Goal: Use online tool/utility: Utilize a website feature to perform a specific function

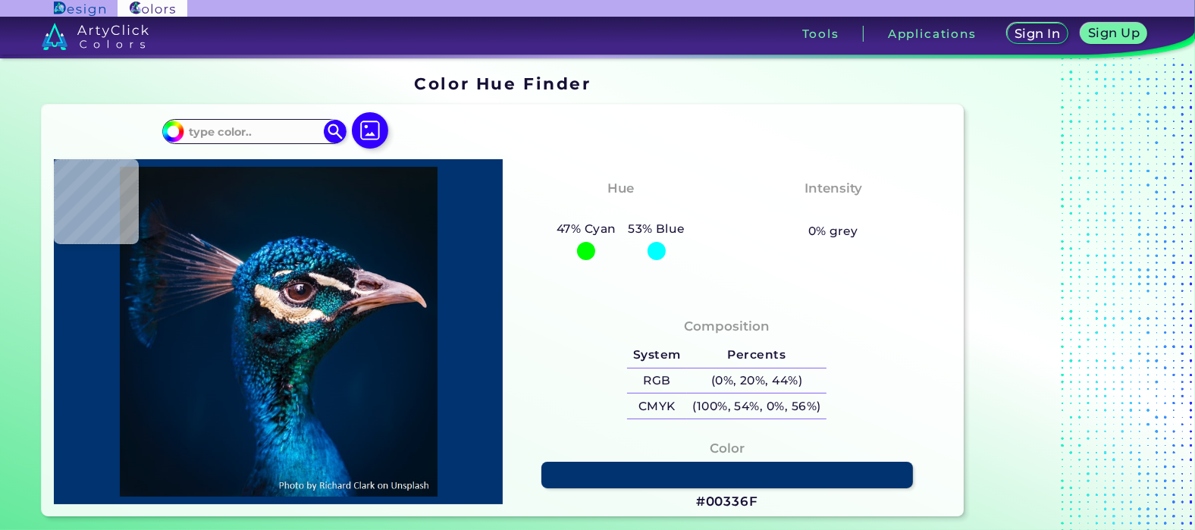
type input "#000000"
type input "#04121f"
type input "#04121F"
type input "#01172e"
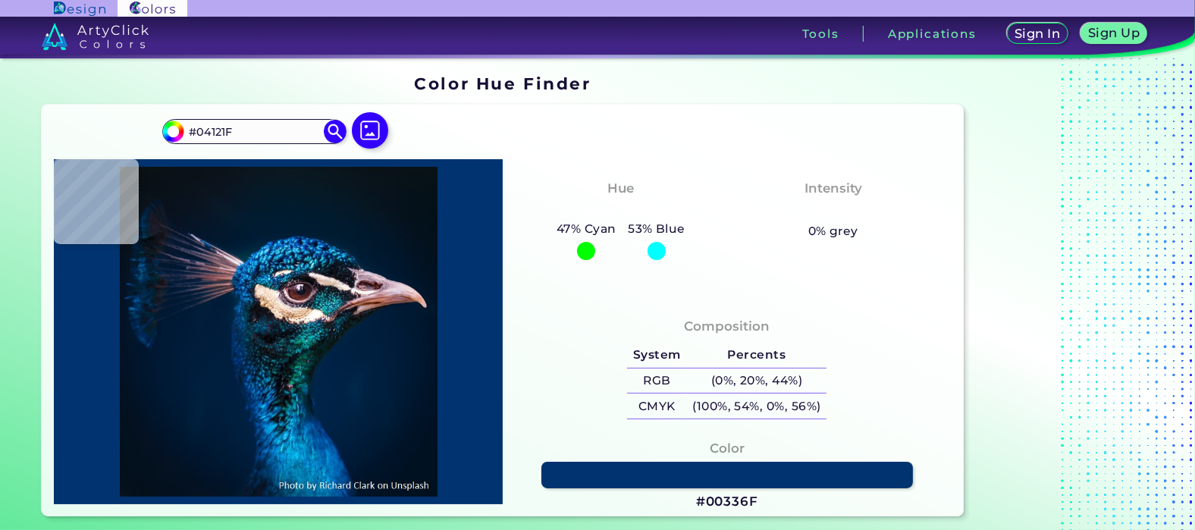
type input "#01172E"
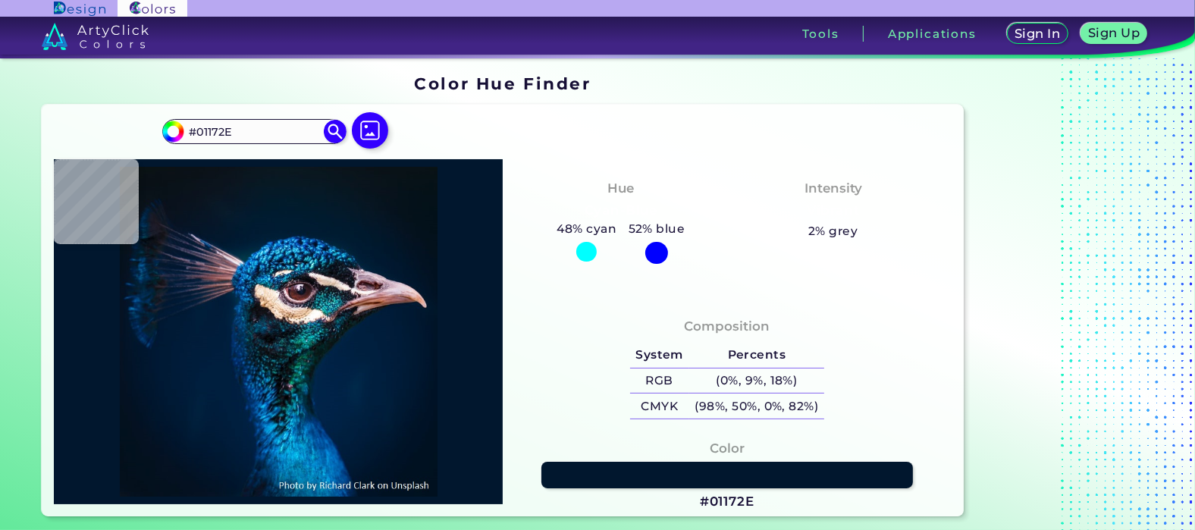
type input "#9b7a8b"
type input "#9B7A8B"
type input "#f9ede9"
type input "#F9EDE9"
type input "#2c2d34"
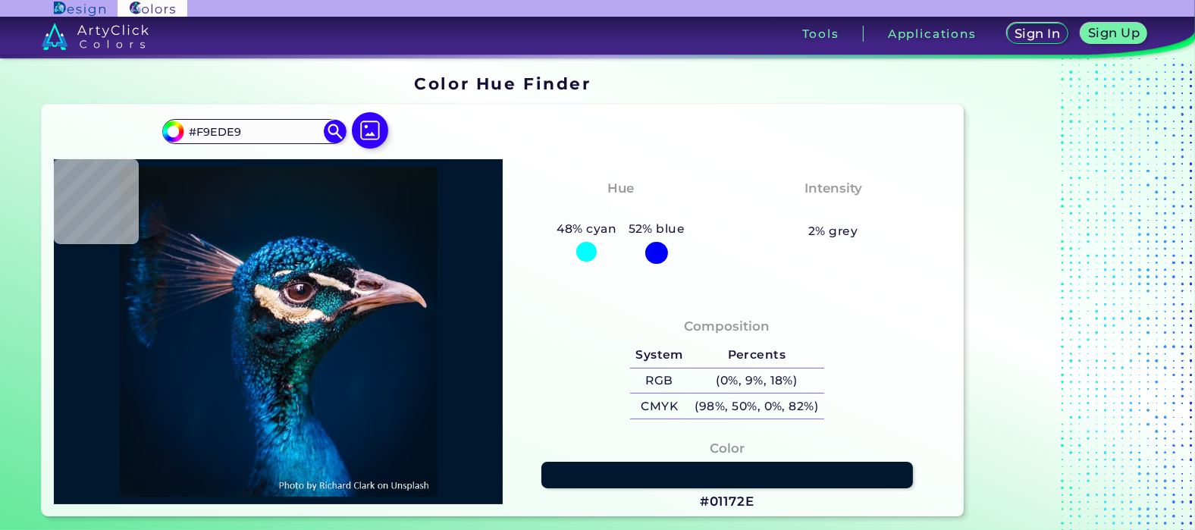
type input "#2C2D34"
type input "#9b7b86"
type input "#9B7B86"
type input "#174452"
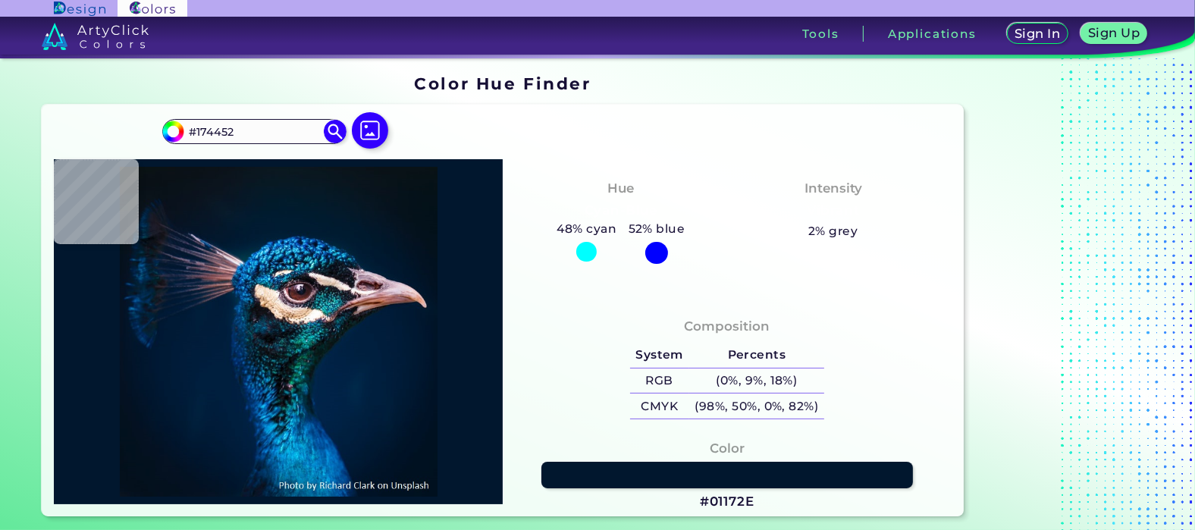
type input "#166a87"
type input "#166A87"
type input "#0c747c"
type input "#0C747C"
type input "#043e45"
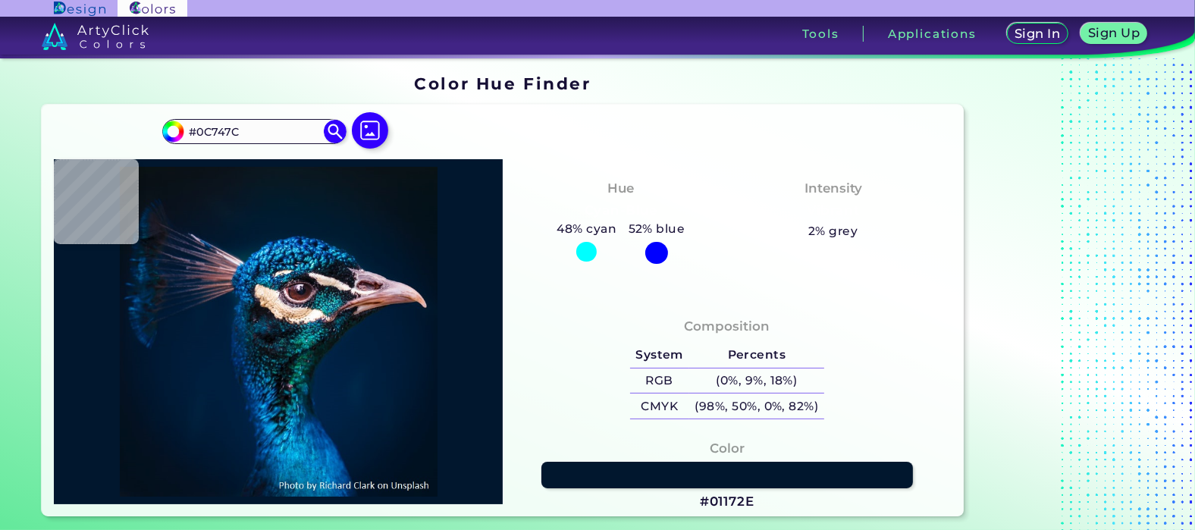
type input "#043E45"
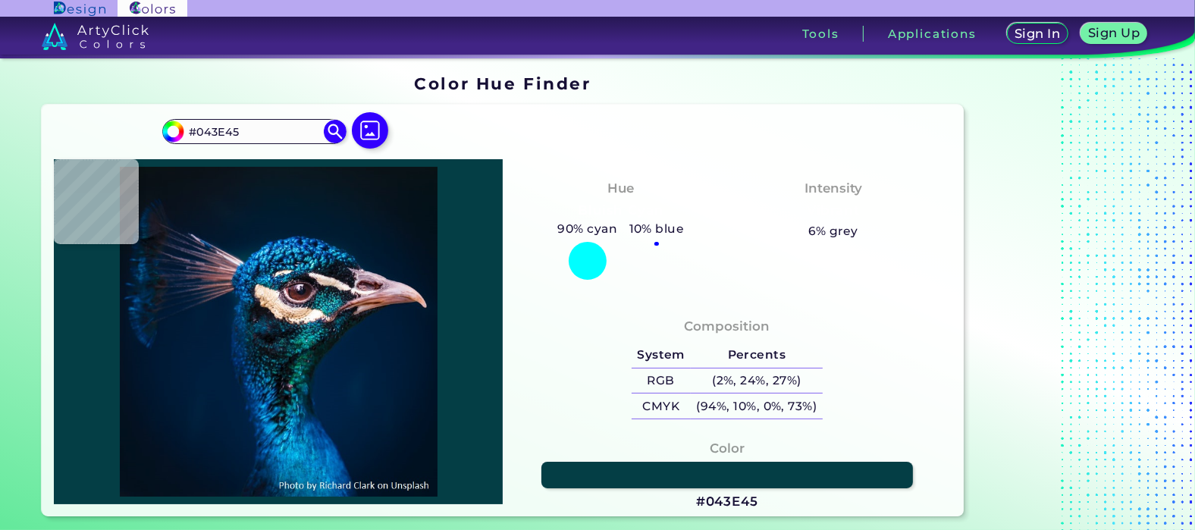
type input "#404256"
type input "#4f4c5e"
type input "#4F4C5E"
type input "#7d5f6c"
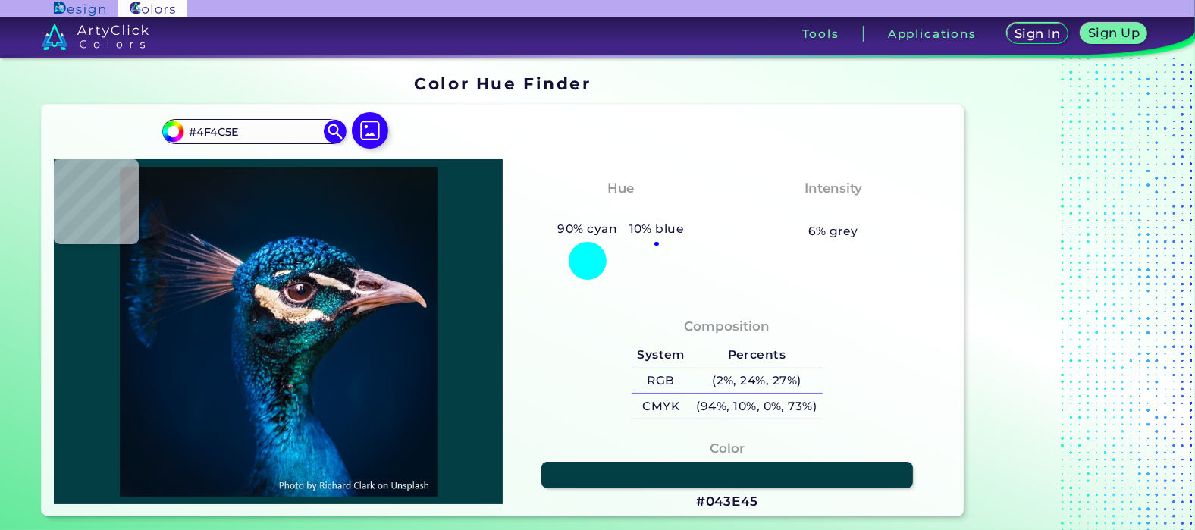
type input "#7D5F6C"
type input "#57363c"
type input "#57363C"
type input "#231618"
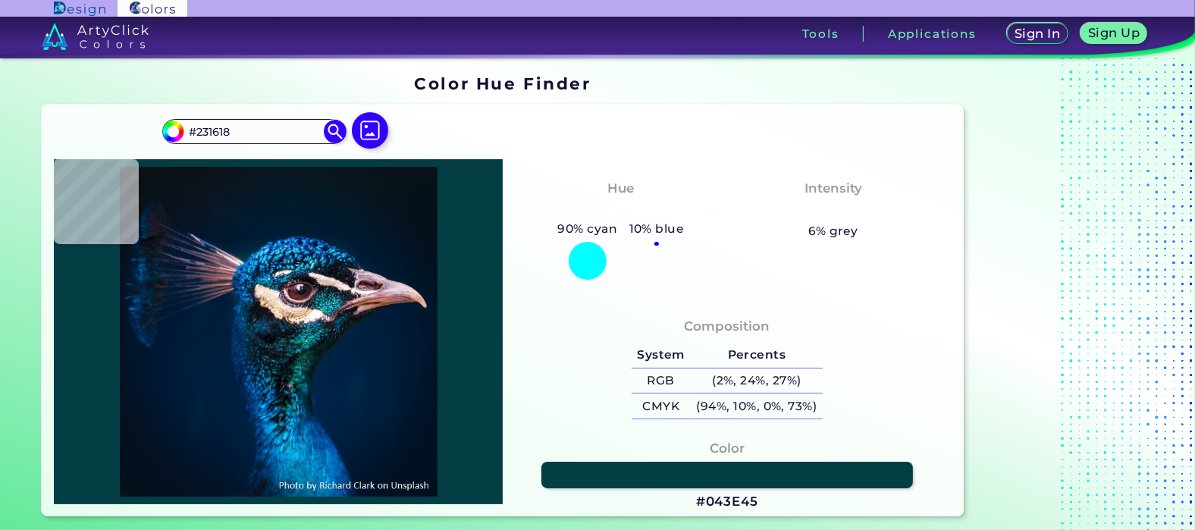
type input "#211217"
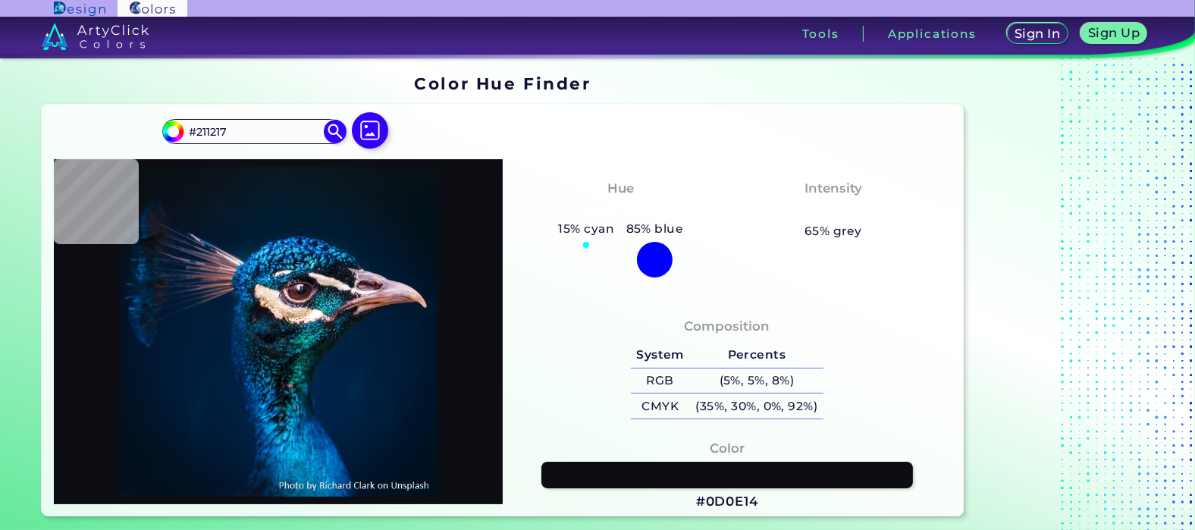
type input "#0d0e14"
type input "#0D0E14"
type input "#12111b"
type input "#12111B"
type input "#073651"
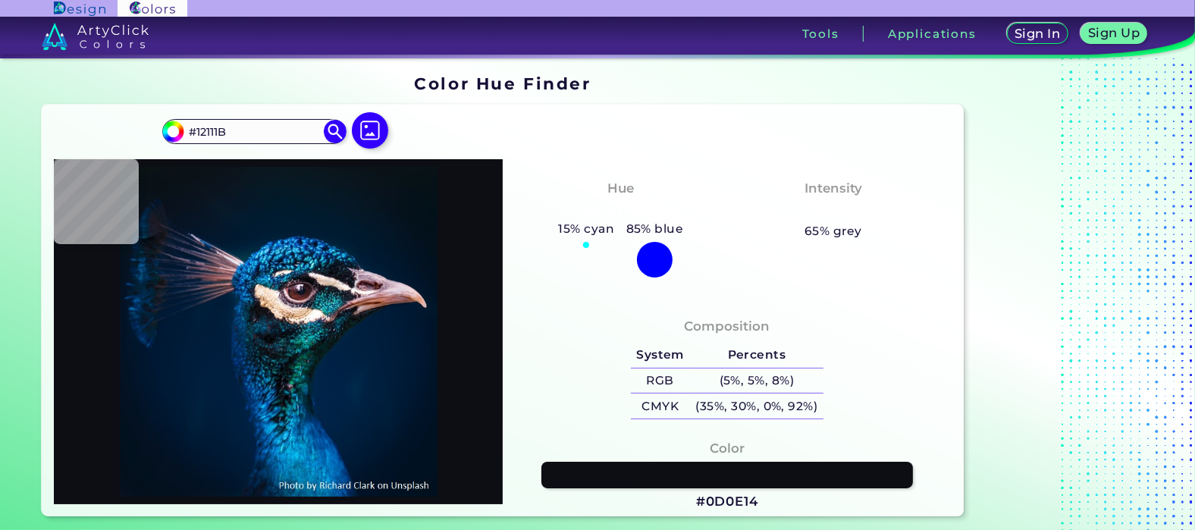
type input "#073651"
type input "#44485b"
type input "#44485B"
type input "#010314"
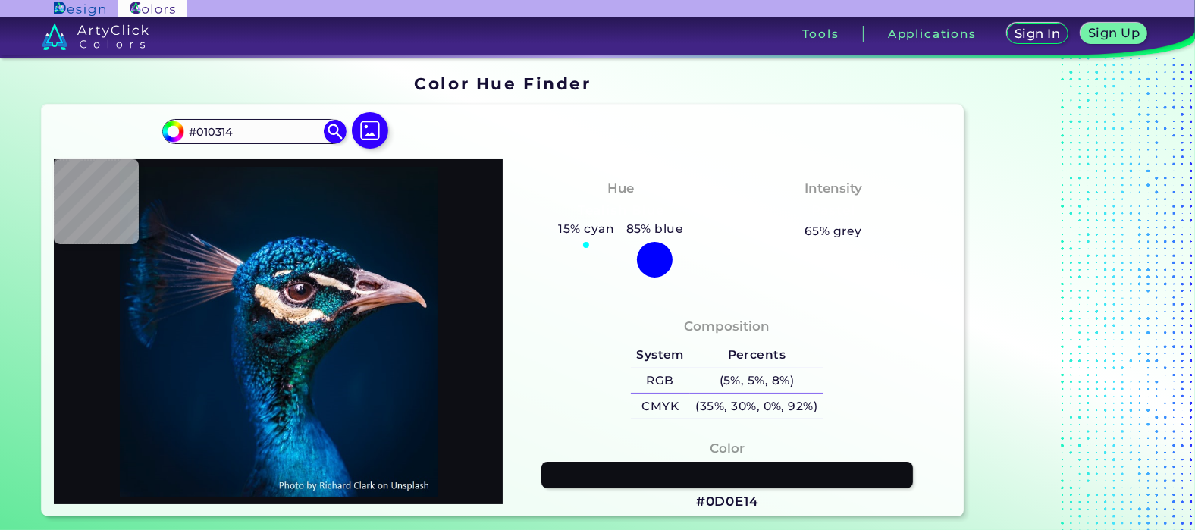
type input "#040f1f"
type input "#040F1F"
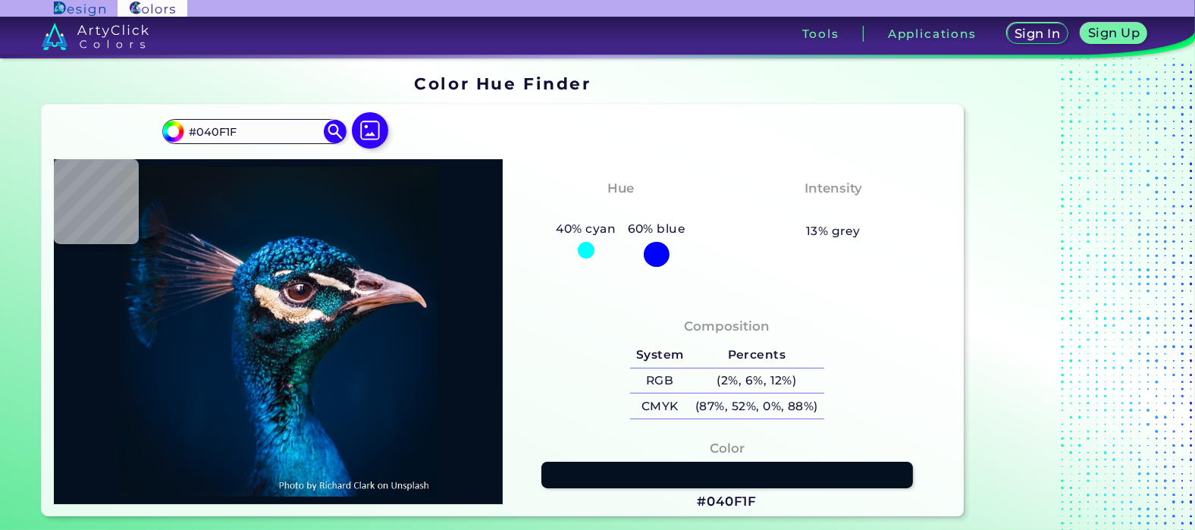
type input "#07172a"
type input "#07172A"
type input "#041425"
type input "#012549"
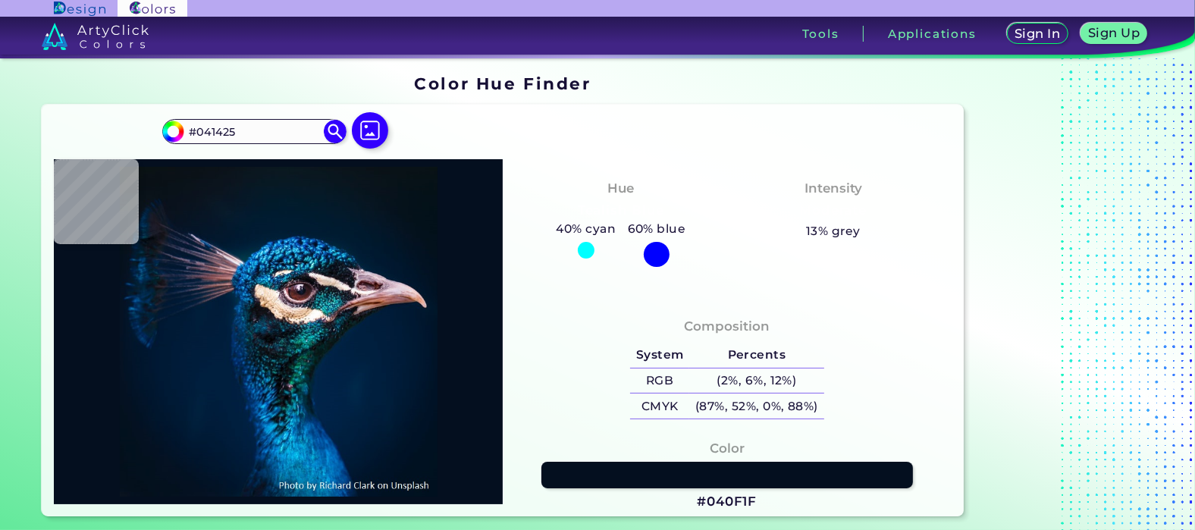
type input "#012549"
type input "#178fb0"
type input "#178FB0"
type input "#0e7aae"
type input "#0E7AAE"
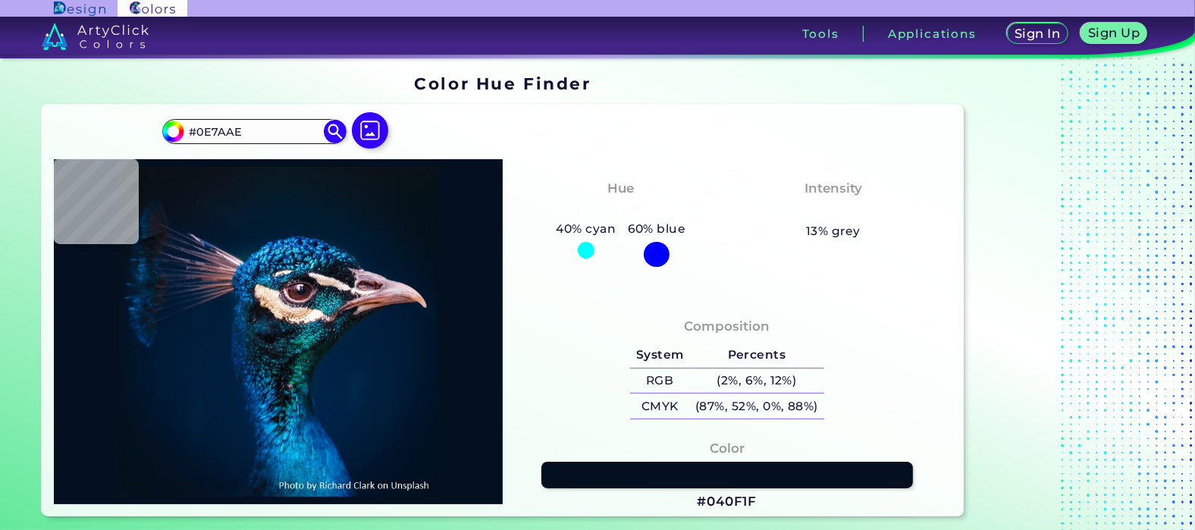
type input "#1da8db"
type input "#1DA8DB"
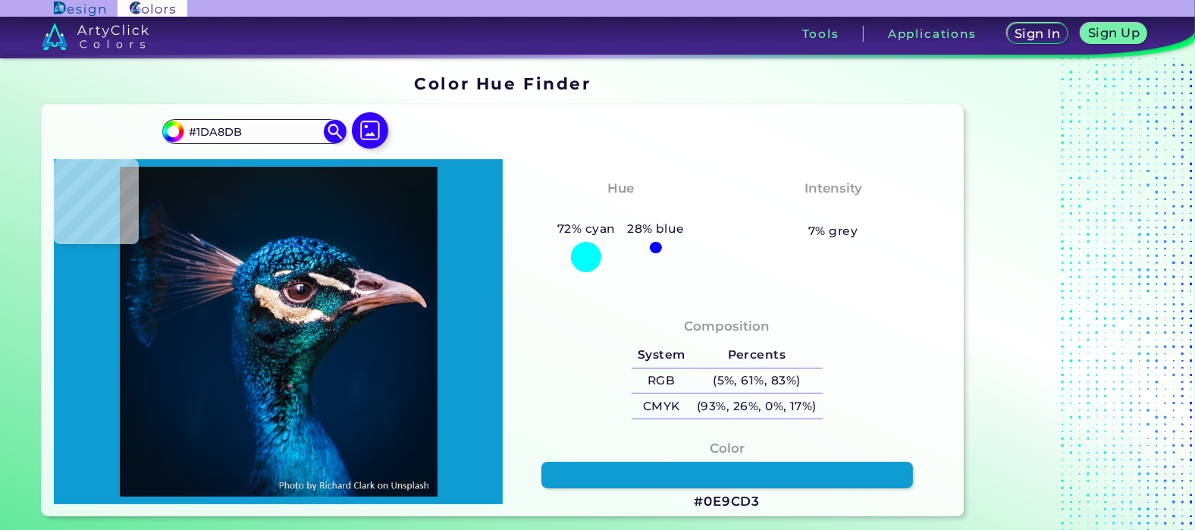
type input "#0e9cd3"
type input "#0E9CD3"
type input "#0e5ba5"
type input "#0E5BA5"
type input "#00337c"
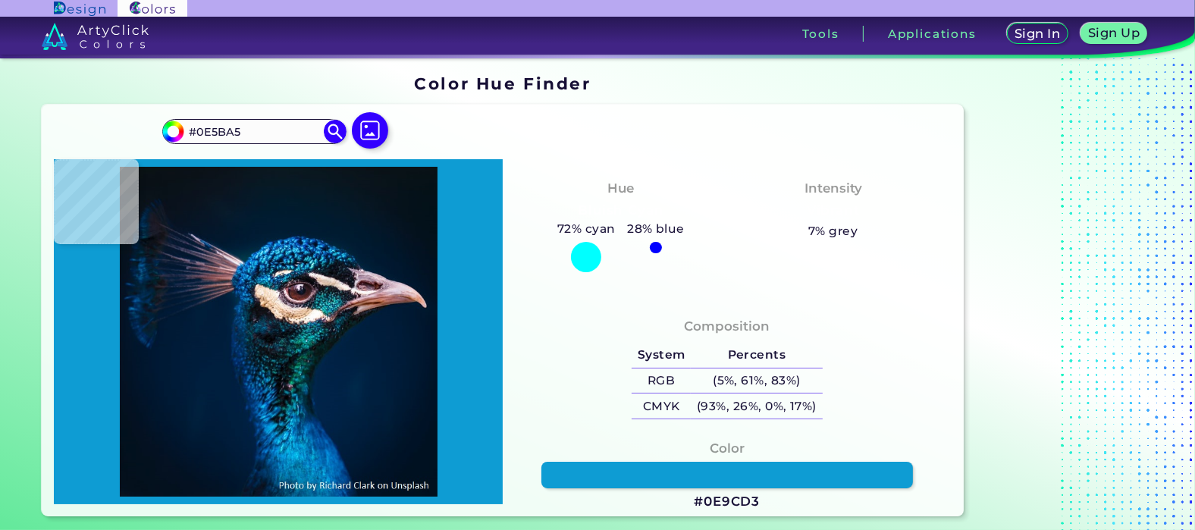
type input "#00337C"
type input "#0968b6"
type input "#0968B6"
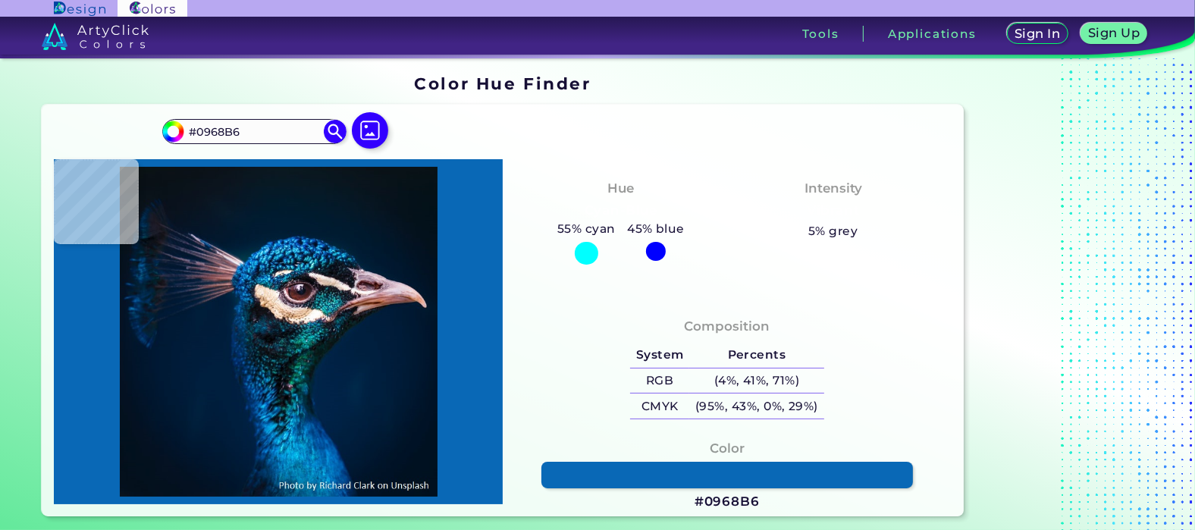
type input "#0049a5"
type input "#0049A5"
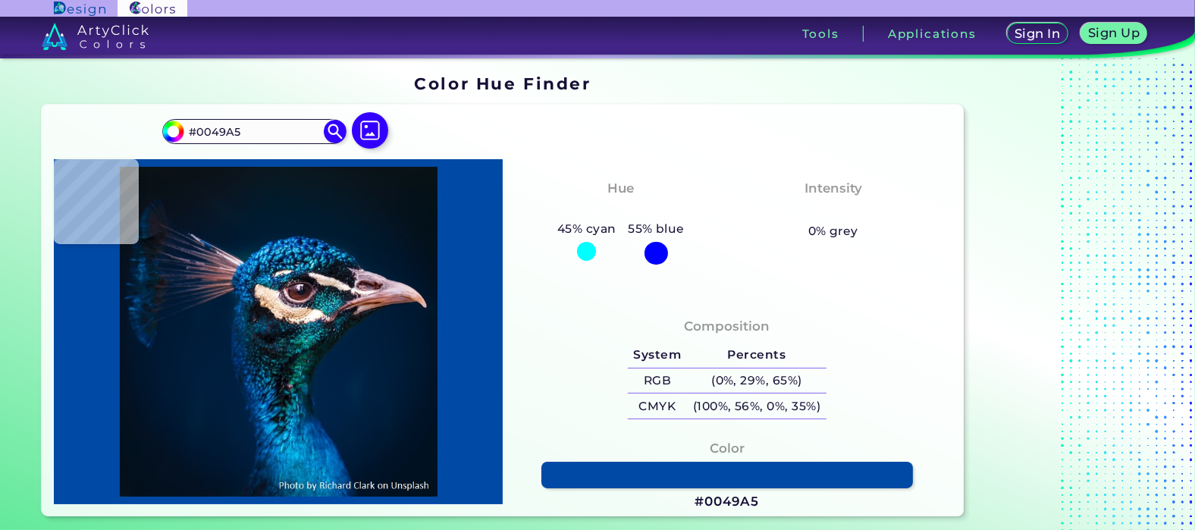
type input "#0959b8"
type input "#0959B8"
type input "#0c5cbb"
type input "#0C5CBB"
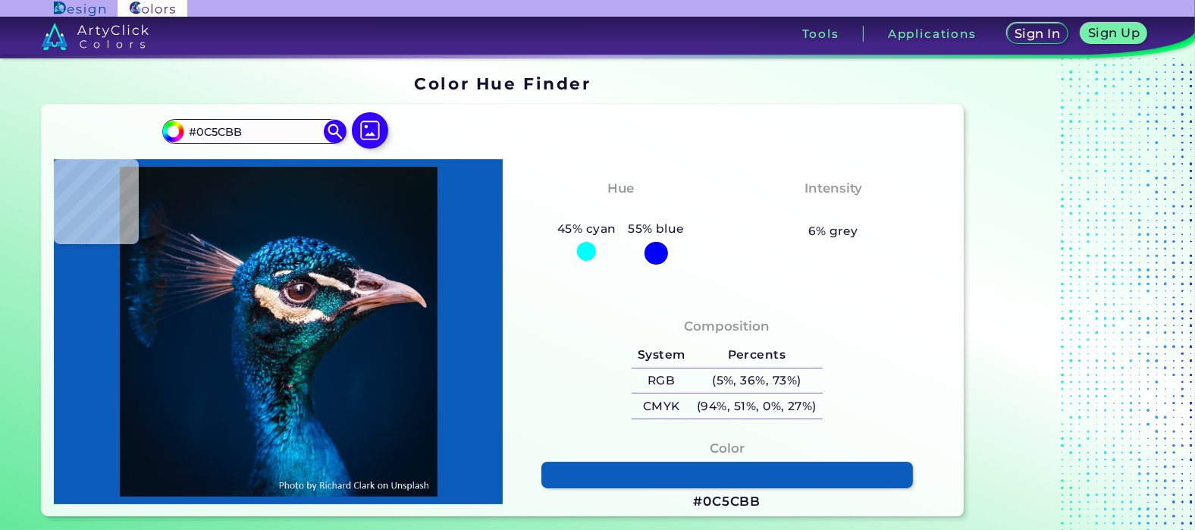
type input "#0e47a0"
type input "#0E47A0"
type input "#011632"
type input "#0e75b7"
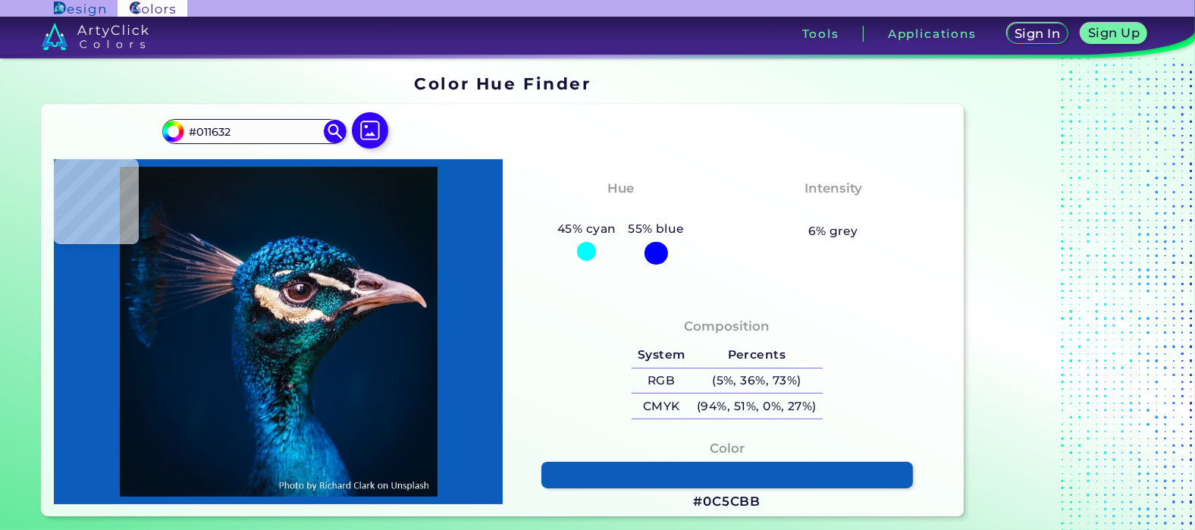
type input "#0E75B7"
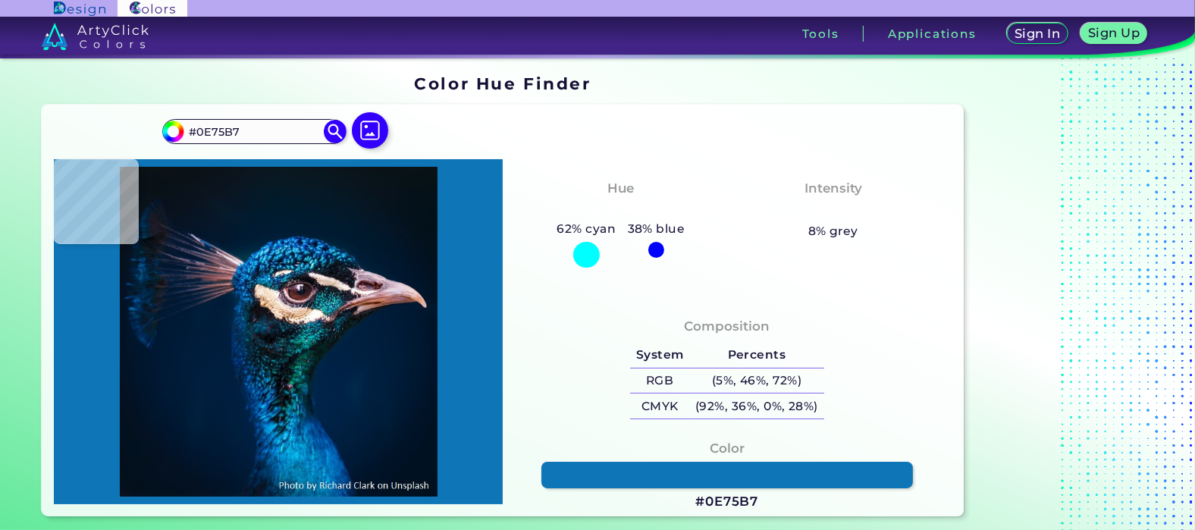
type input "#1469be"
type input "#1469BE"
type input "#00254a"
type input "#00254A"
type input "#001c35"
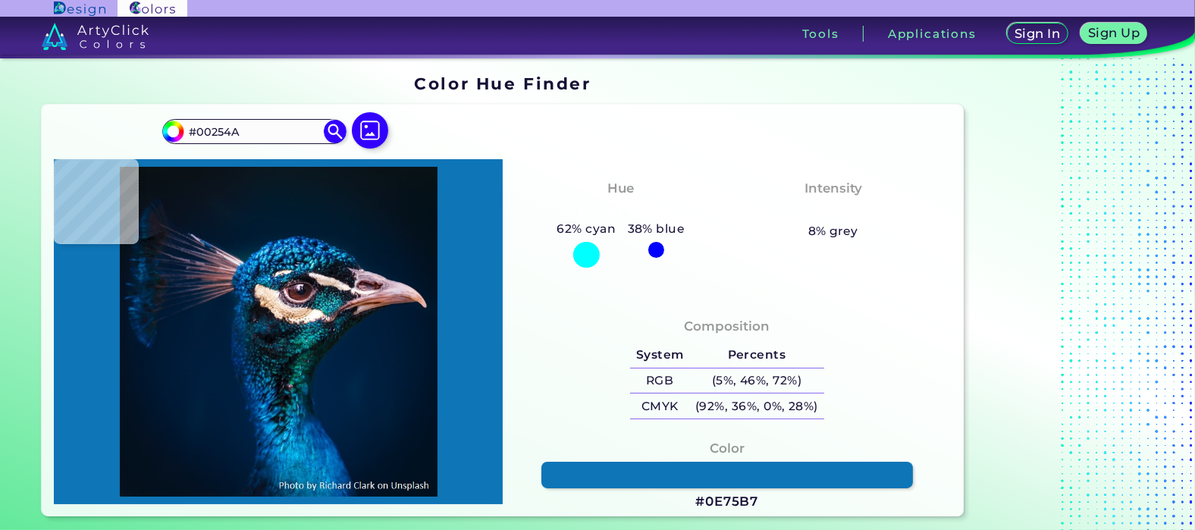
type input "#001C35"
type input "#001b33"
type input "#001B33"
type input "#001b2e"
type input "#001B2E"
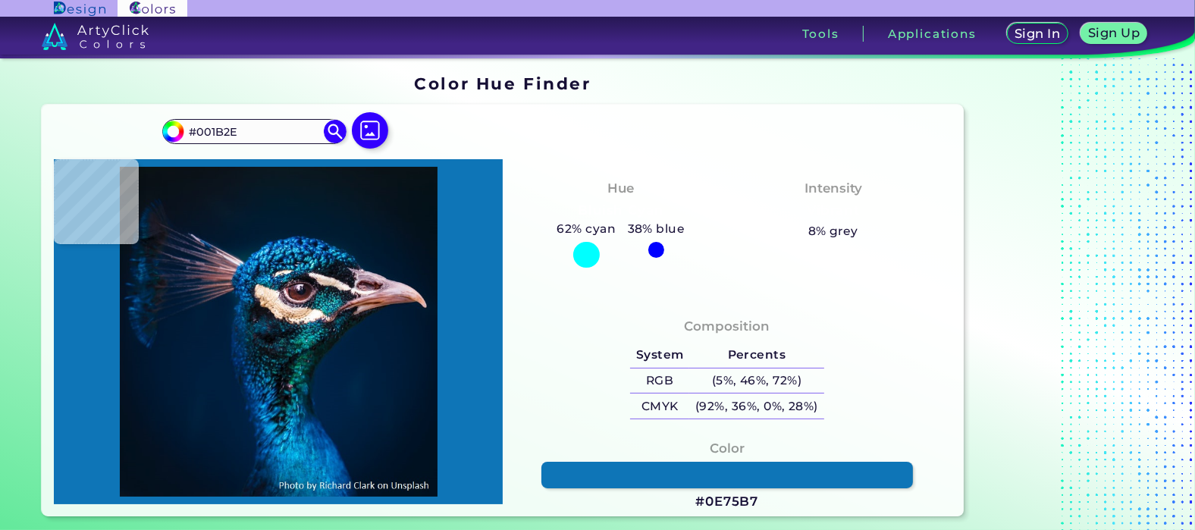
type input "#011b2c"
type input "#011B2C"
type input "#031a2c"
type input "#031A2C"
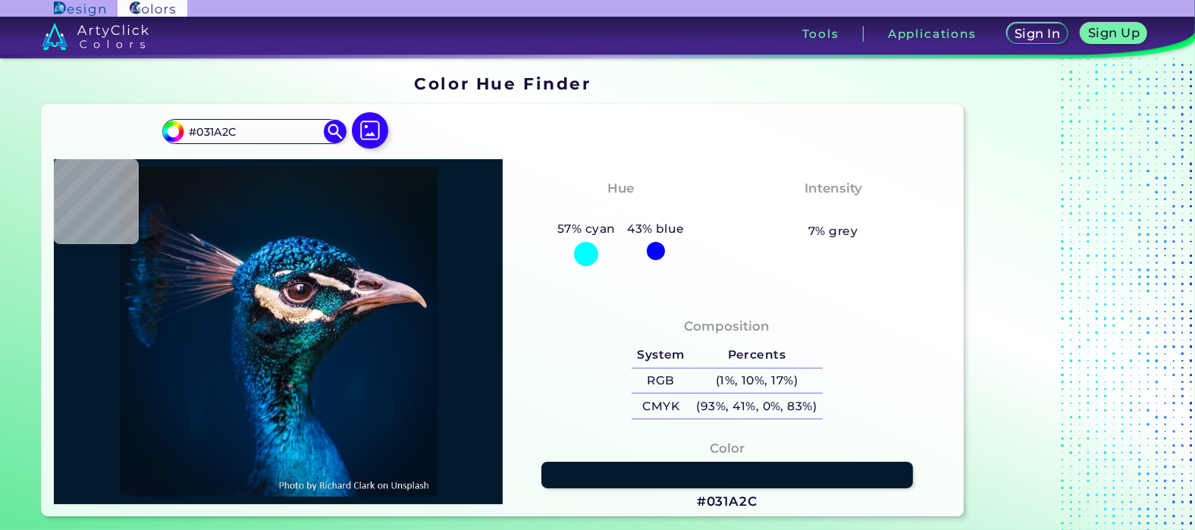
type input "#031a2a"
type input "#031A2A"
type input "#041a28"
type input "#041A28"
type input "#071822"
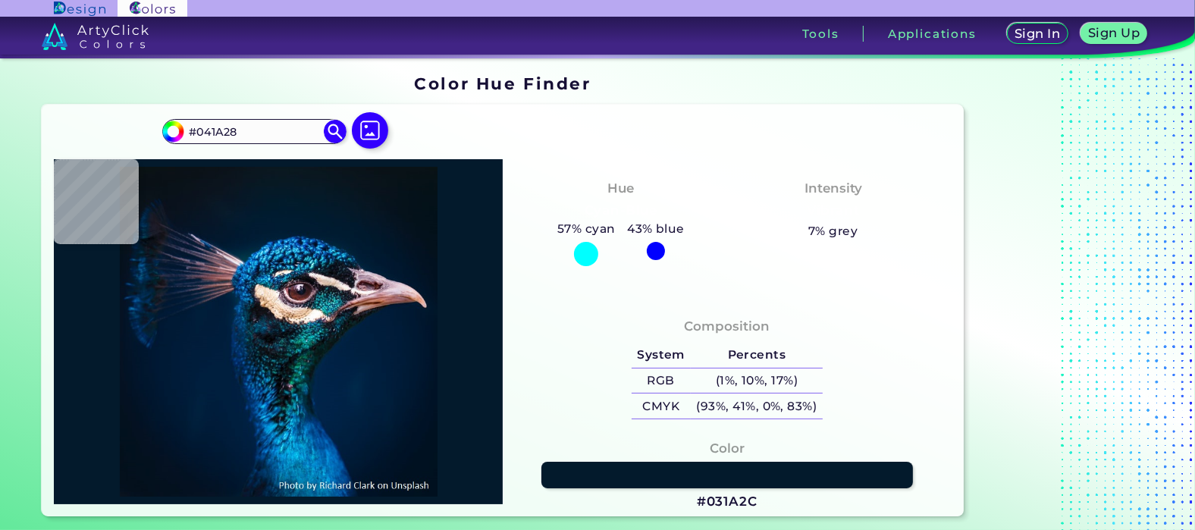
type input "#071822"
type input "#09181f"
type input "#09181F"
type input "#09161c"
type input "#09161C"
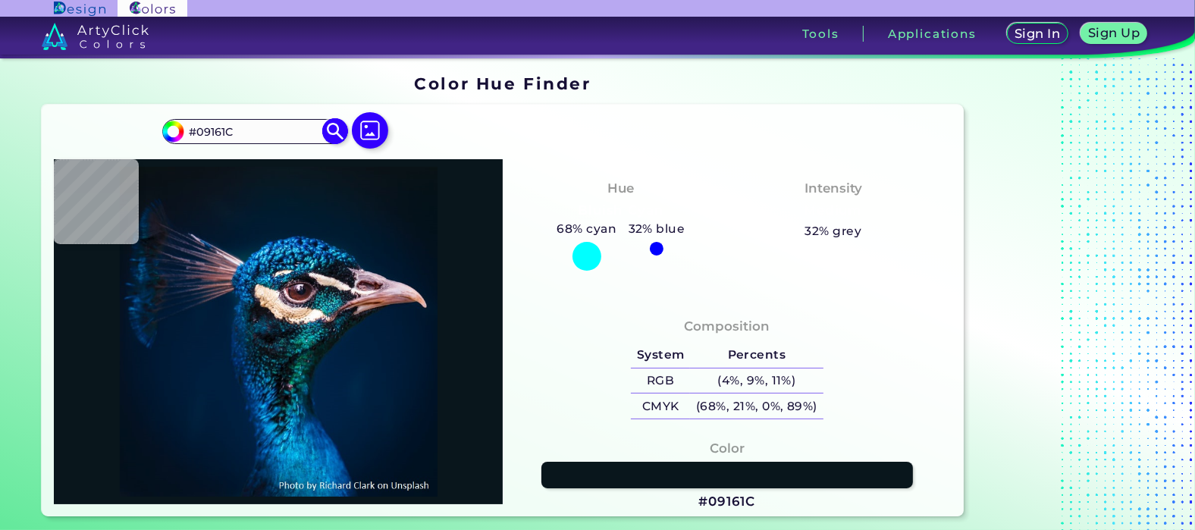
drag, startPoint x: 246, startPoint y: 125, endPoint x: 179, endPoint y: 143, distance: 69.7
click at [183, 143] on div "#09161c #09161C Acadia ◉ Acid Green ◉ Aero Blue ◉ Alabaster ◉ Albescent White ◉…" at bounding box center [253, 131] width 183 height 24
drag, startPoint x: 179, startPoint y: 143, endPoint x: 160, endPoint y: 139, distance: 19.3
click at [160, 140] on div "#09161c #09161C Acadia ◉ Acid Green ◉ Aero Blue ◉ Alabaster ◉ Albescent White ◉…" at bounding box center [502, 311] width 921 height 412
type input "#05121b"
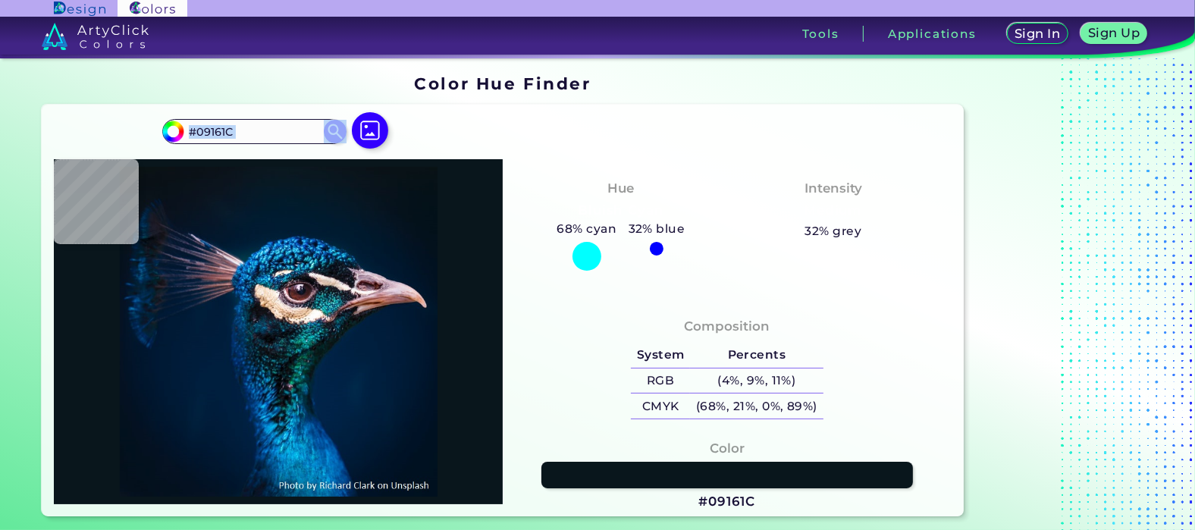
type input "#05121B"
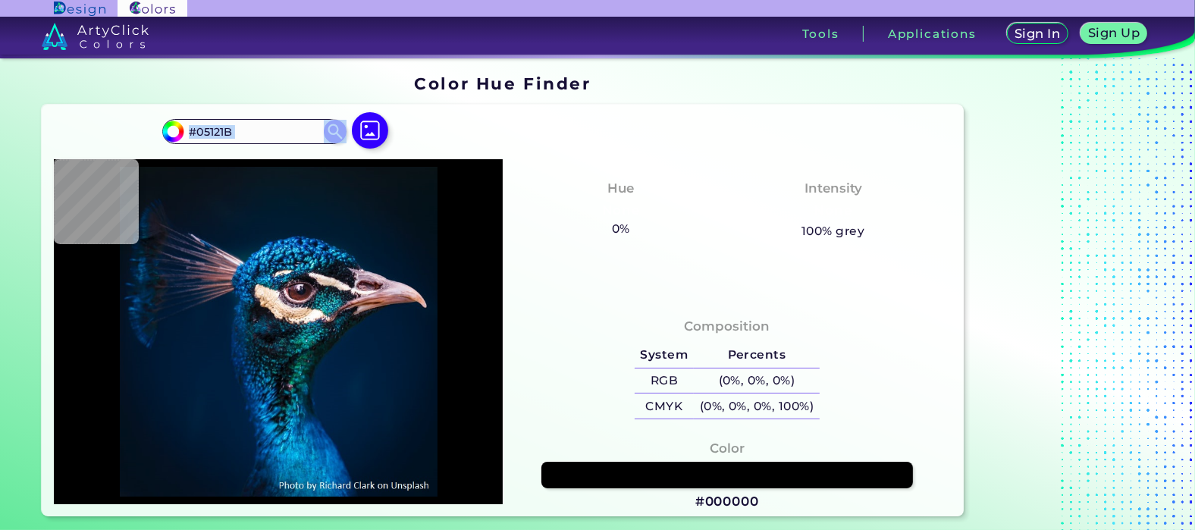
type input "#000000"
paste input "#015060"
type input "#000000"
type input "#041119"
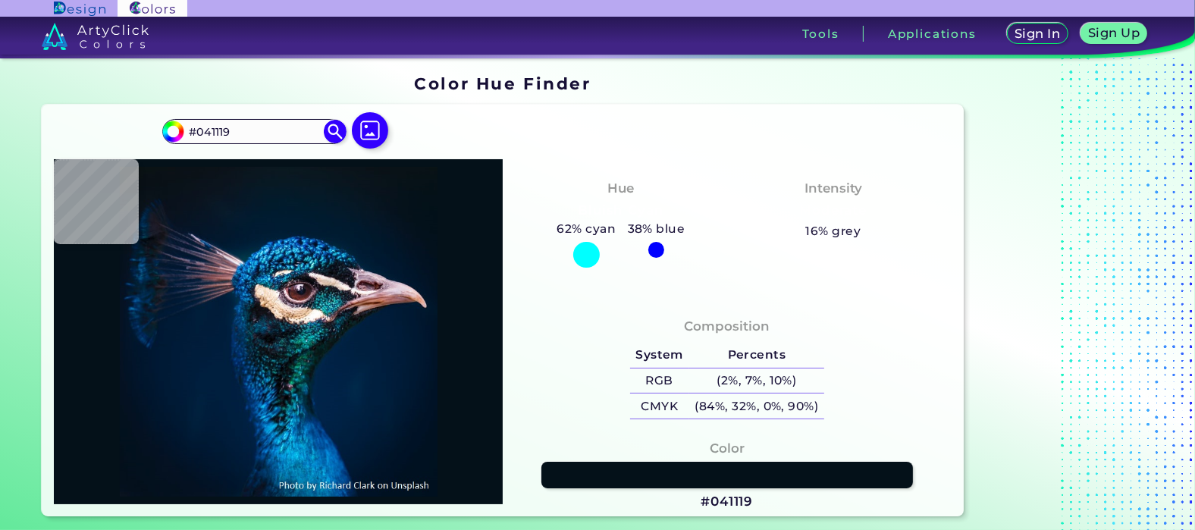
type input "#05121a"
type input "#05121A"
type input "#0a141e"
type input "#0A141E"
type input "#08171e"
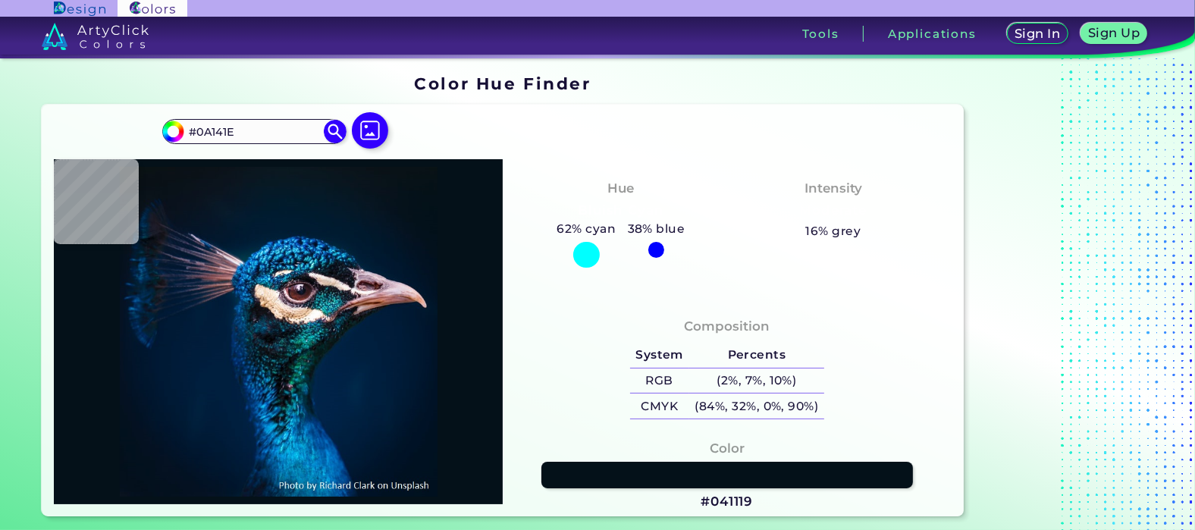
type input "#08171E"
type input "#09161e"
type input "#09161E"
type input "#0b151e"
drag, startPoint x: 275, startPoint y: 127, endPoint x: 4, endPoint y: 94, distance: 273.5
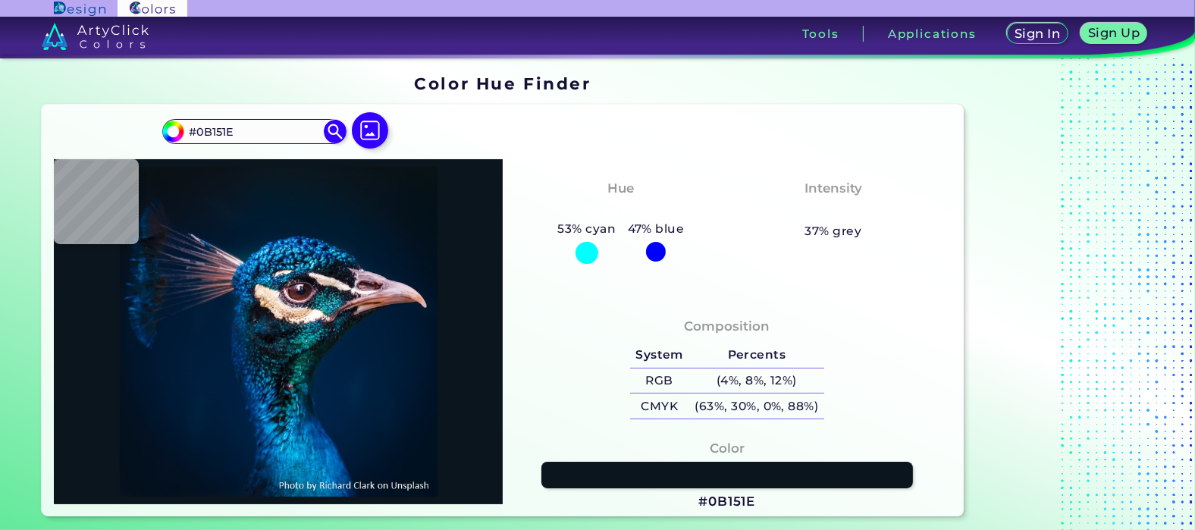
click at [0, 95] on section "Color Hue Finder Color Hue Finder #0b151e #0B151E Acadia ◉ Acid Green ◉ Aero Bl…" at bounding box center [597, 295] width 1195 height 475
paste input "15060"
type input "#0B151E"
type input "#0a1215"
type input "#0A1215"
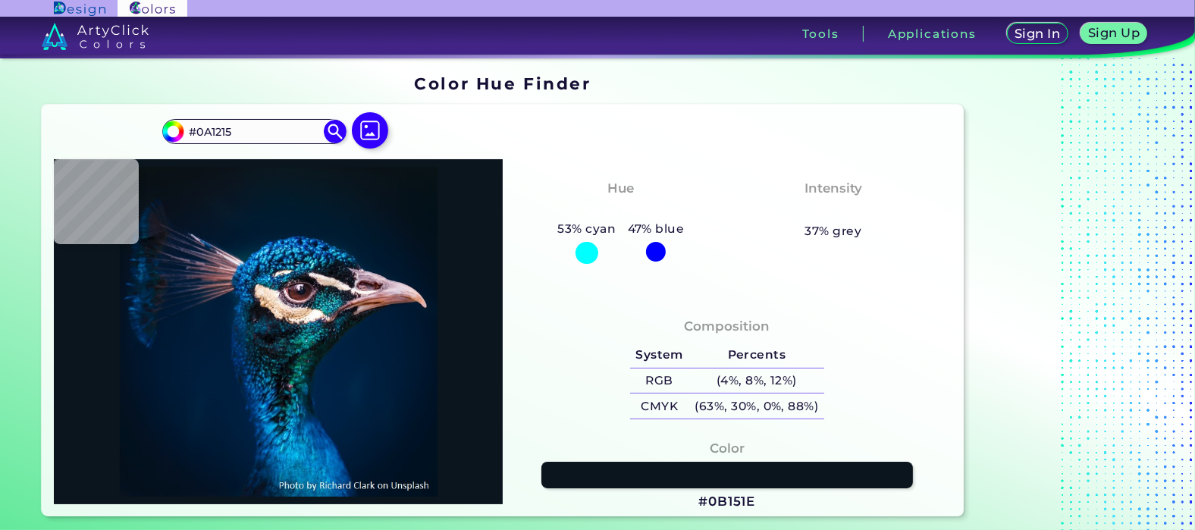
type input "#0a1115"
type input "#0A1115"
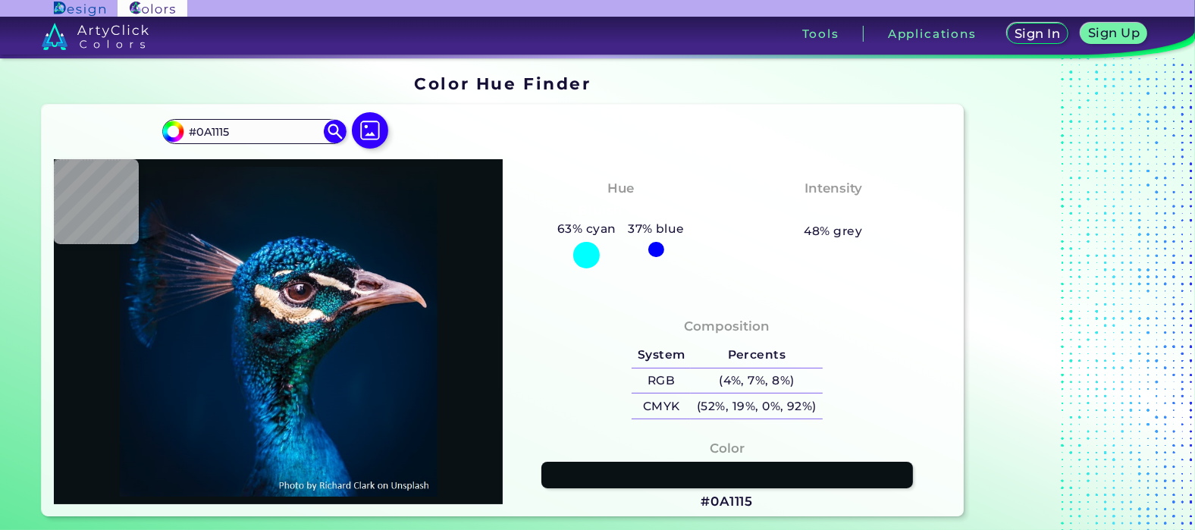
type input "#0a1117"
click at [336, 130] on img at bounding box center [334, 131] width 27 height 27
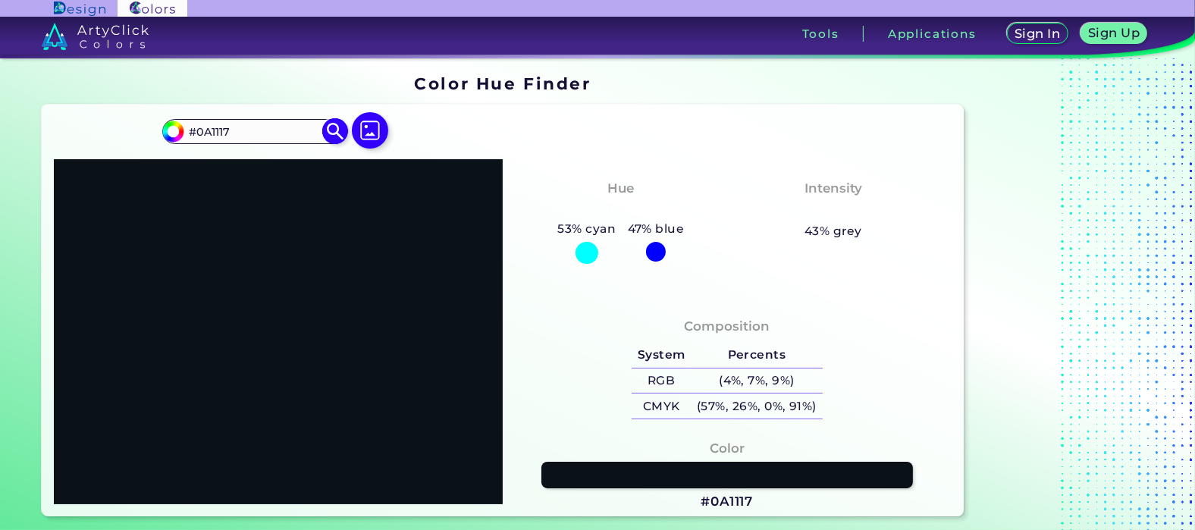
click at [235, 130] on input "#0A1117" at bounding box center [253, 131] width 141 height 20
click at [332, 128] on img at bounding box center [334, 131] width 27 height 27
drag, startPoint x: 253, startPoint y: 130, endPoint x: 141, endPoint y: 111, distance: 113.8
click at [142, 111] on div "#0a1117 #0A1117 Acadia ◉ Acid Green ◉ Aero Blue ◉ Alabaster ◉ Albescent White ◉…" at bounding box center [502, 311] width 921 height 412
paste input "15060"
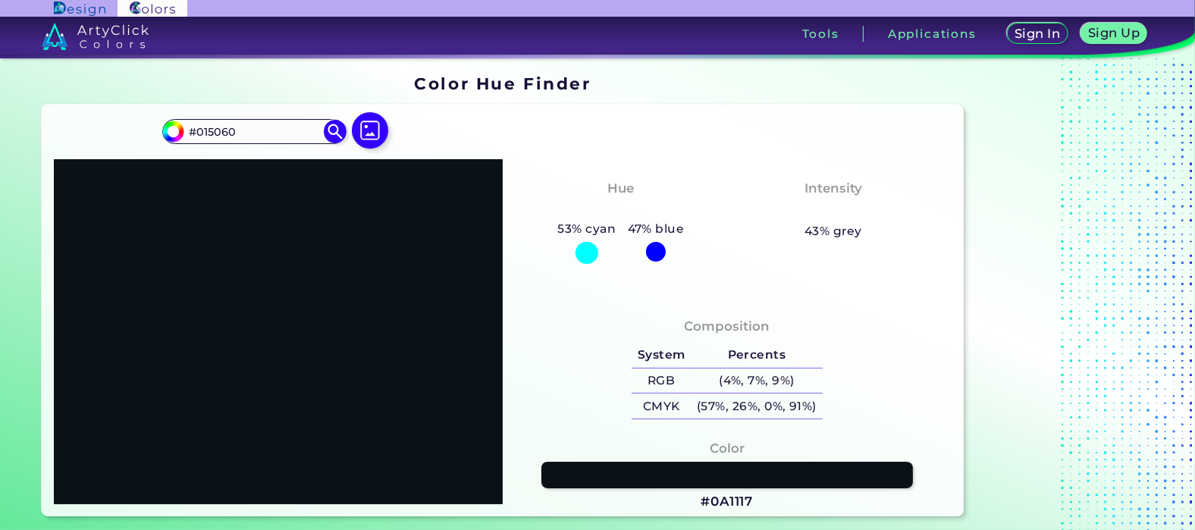
type input "#015060"
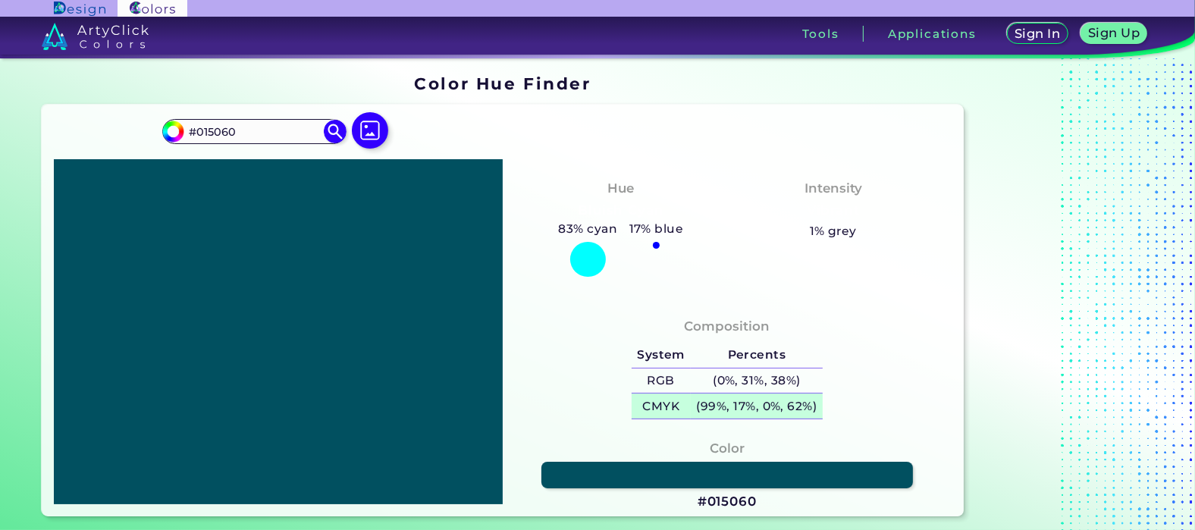
click at [773, 409] on h5 "(99%, 17%, 0%, 62%)" at bounding box center [757, 405] width 132 height 25
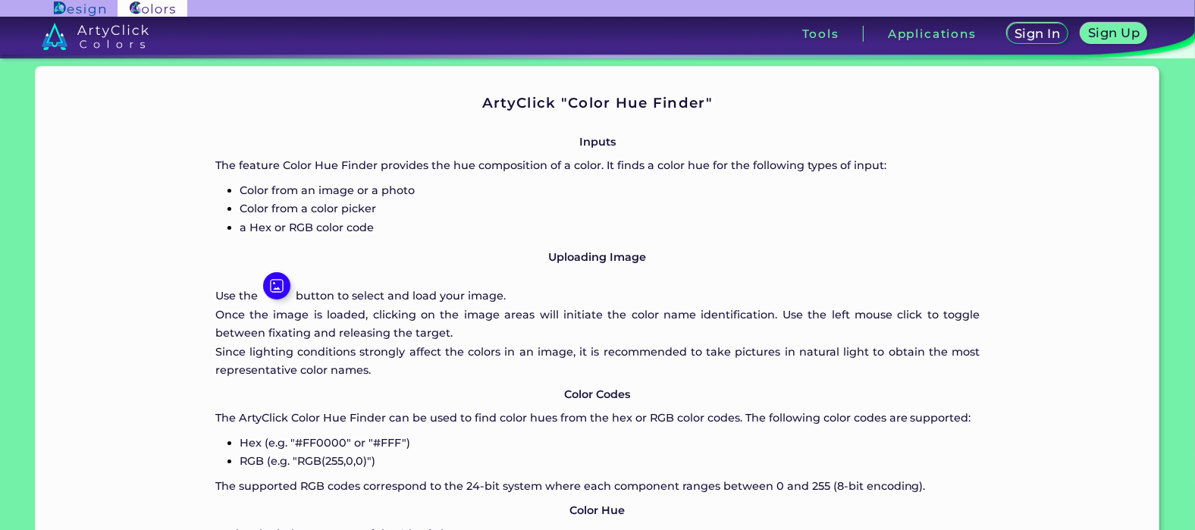
scroll to position [846, 0]
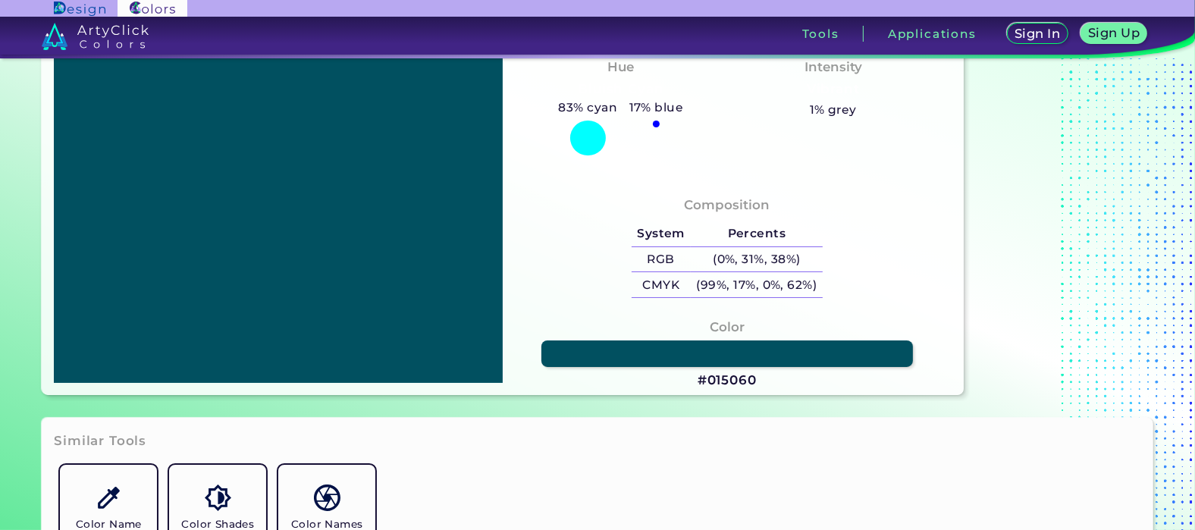
scroll to position [168, 0]
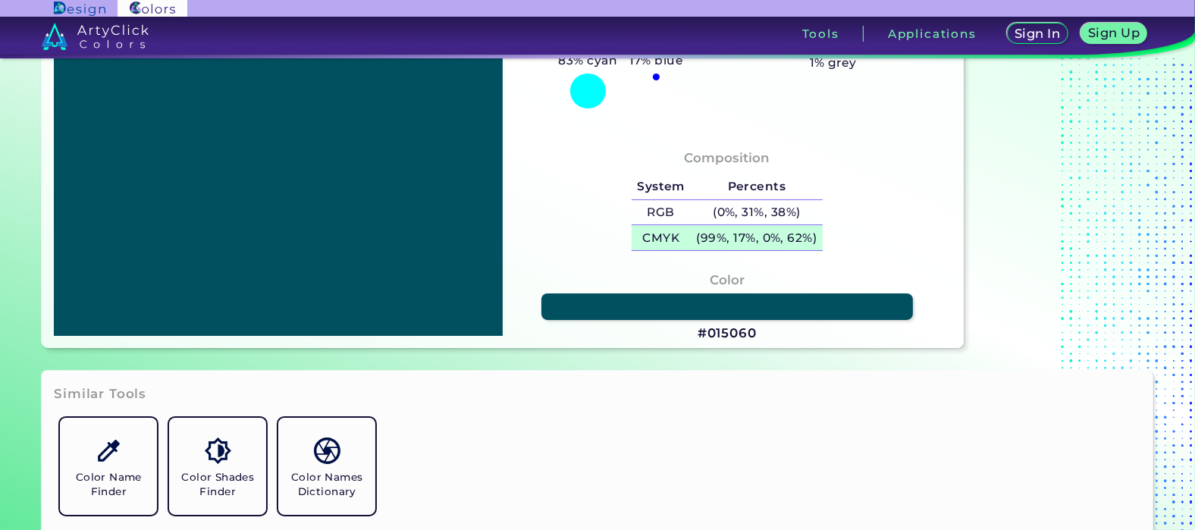
click at [674, 238] on h5 "CMYK" at bounding box center [661, 237] width 59 height 25
click at [793, 233] on h5 "(99%, 17%, 0%, 62%)" at bounding box center [757, 237] width 132 height 25
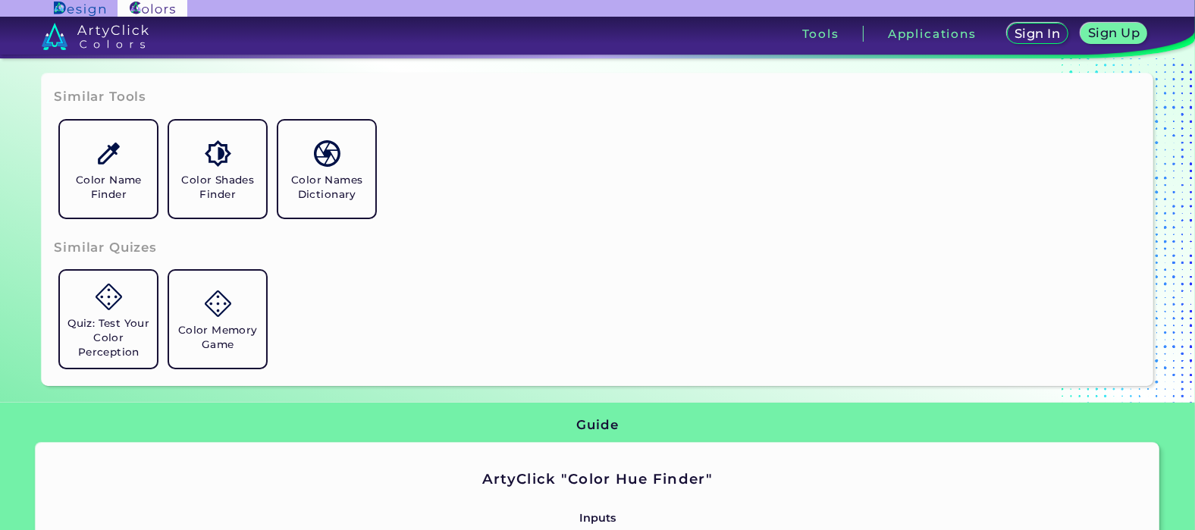
scroll to position [337, 0]
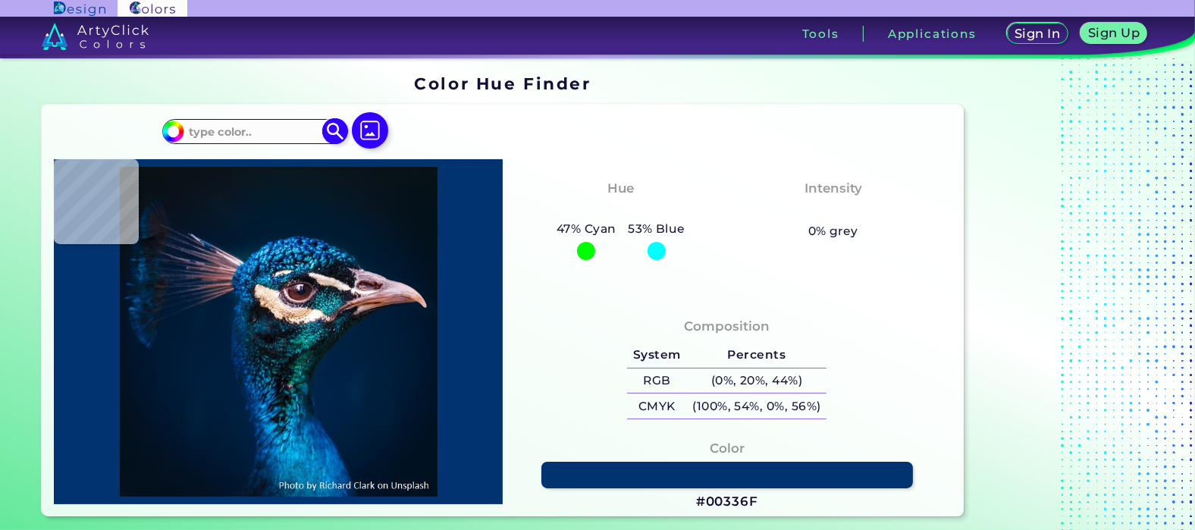
click at [288, 132] on input at bounding box center [253, 131] width 141 height 20
paste input "#b70f77"
type input "#b70f77"
type input "#B70F77"
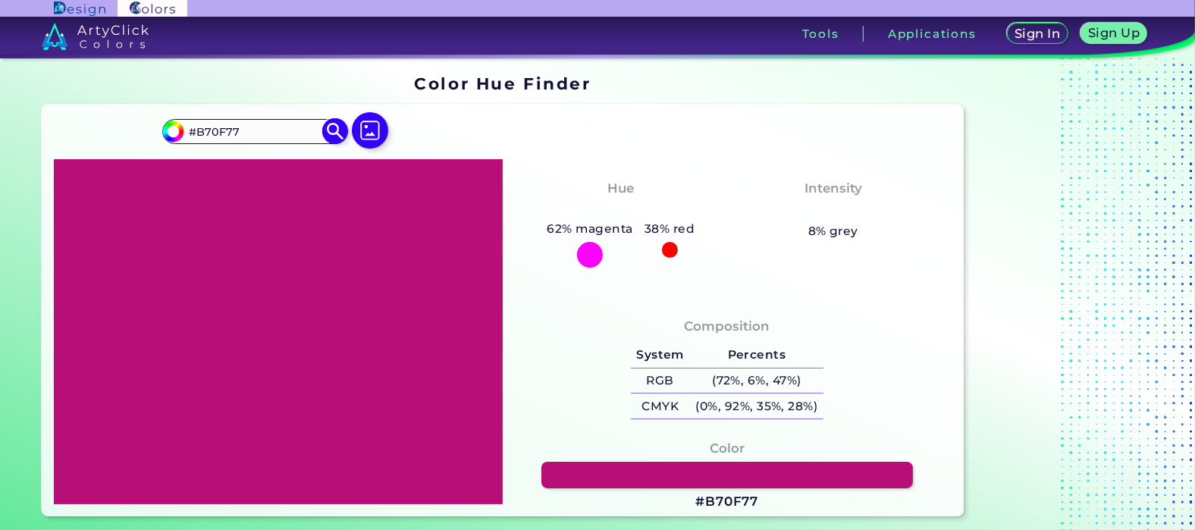
click at [170, 128] on input "#b70f77" at bounding box center [170, 129] width 19 height 19
type input "#4ab80f"
type input "#4AB80F"
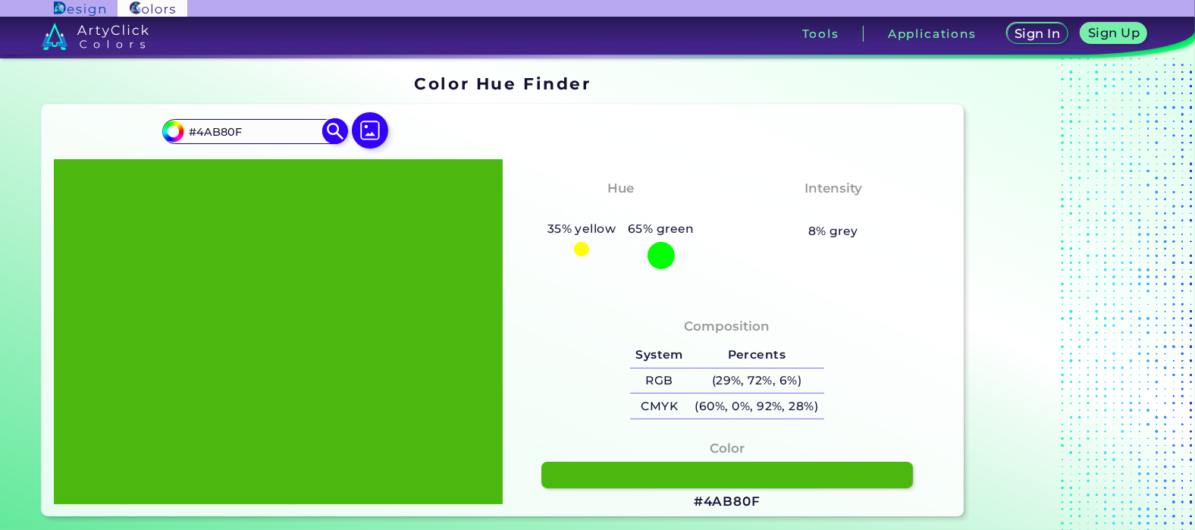
type input "#53b80f"
type input "#53B80F"
type input "#5bb80f"
type input "#5BB80F"
type input "#63b80f"
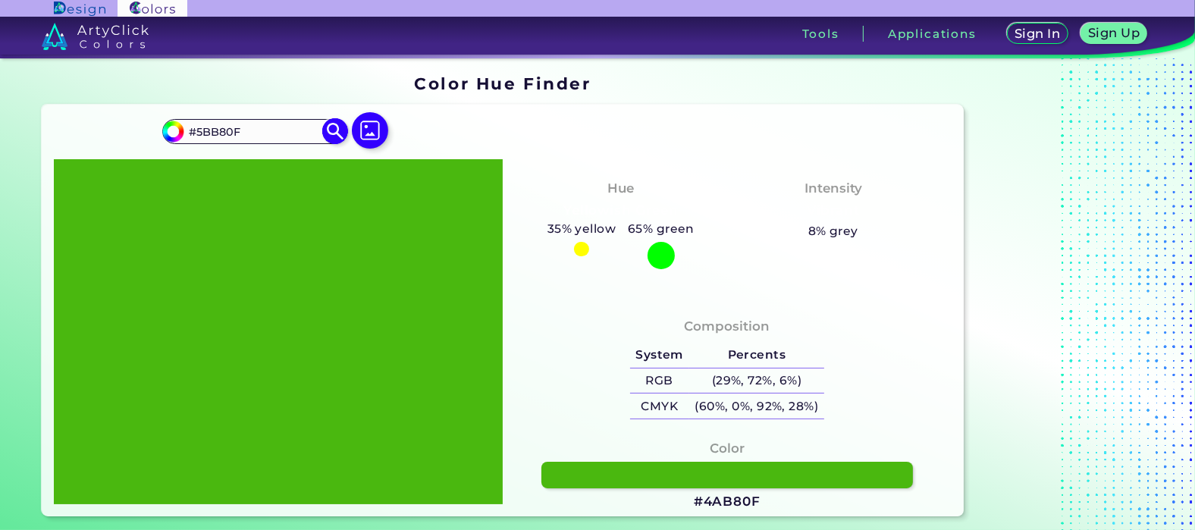
type input "#63B80F"
type input "#6cb80f"
type input "#6CB80F"
type input "#74b80f"
type input "#74B80F"
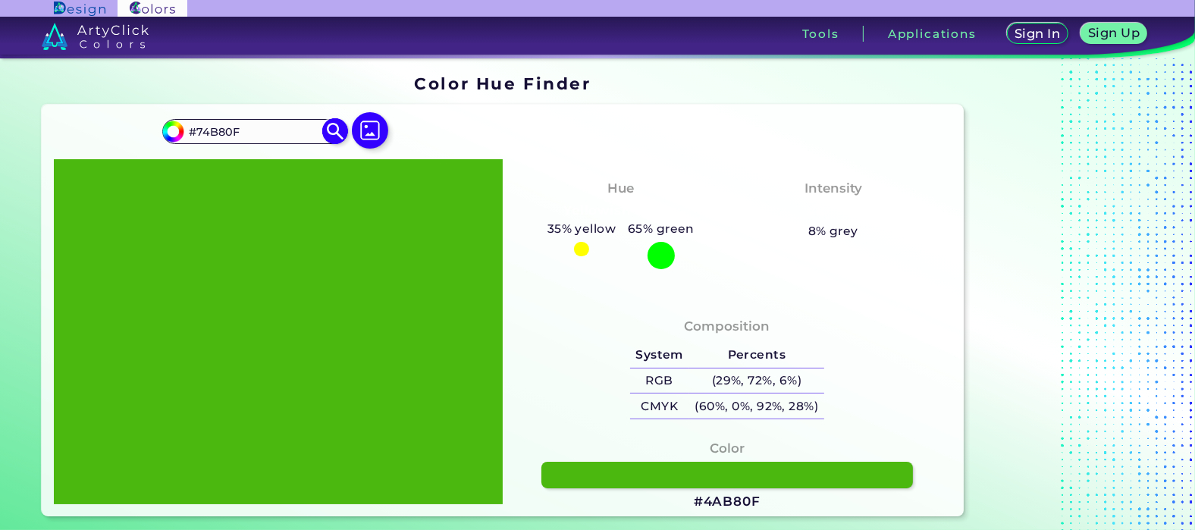
type input "#7db80f"
type input "#7DB80F"
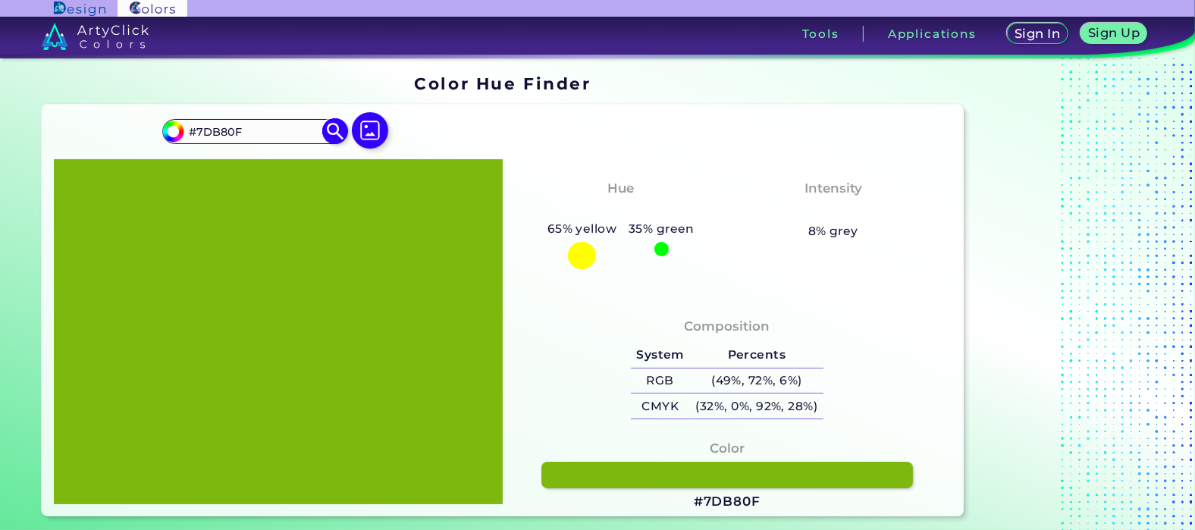
type input "#8bb80f"
type input "#8BB80F"
type input "#93b80f"
type input "#93B80F"
type input "#9cb80f"
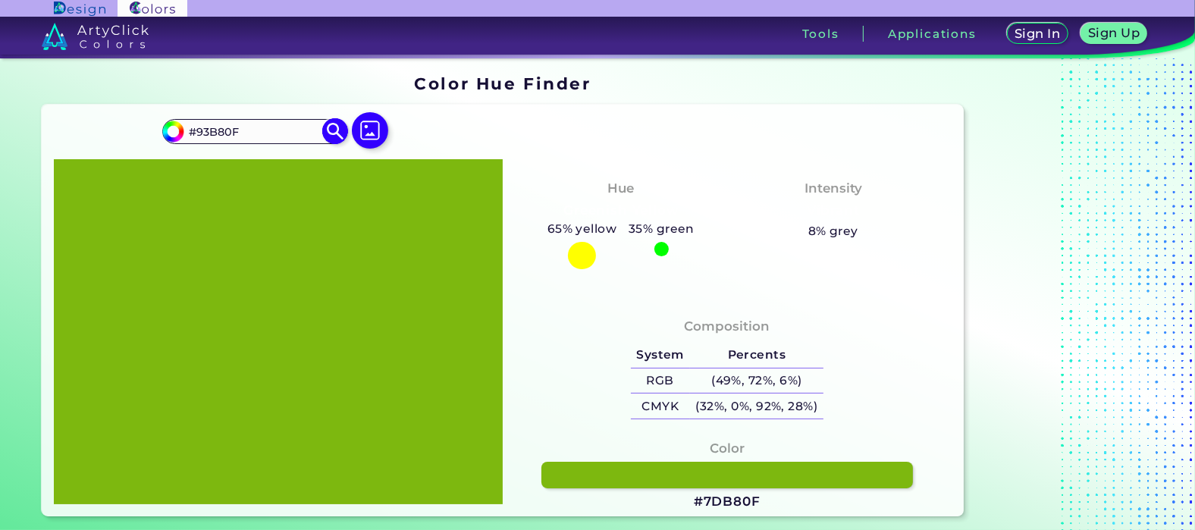
type input "#9CB80F"
type input "#a4b80f"
type input "#A4B80F"
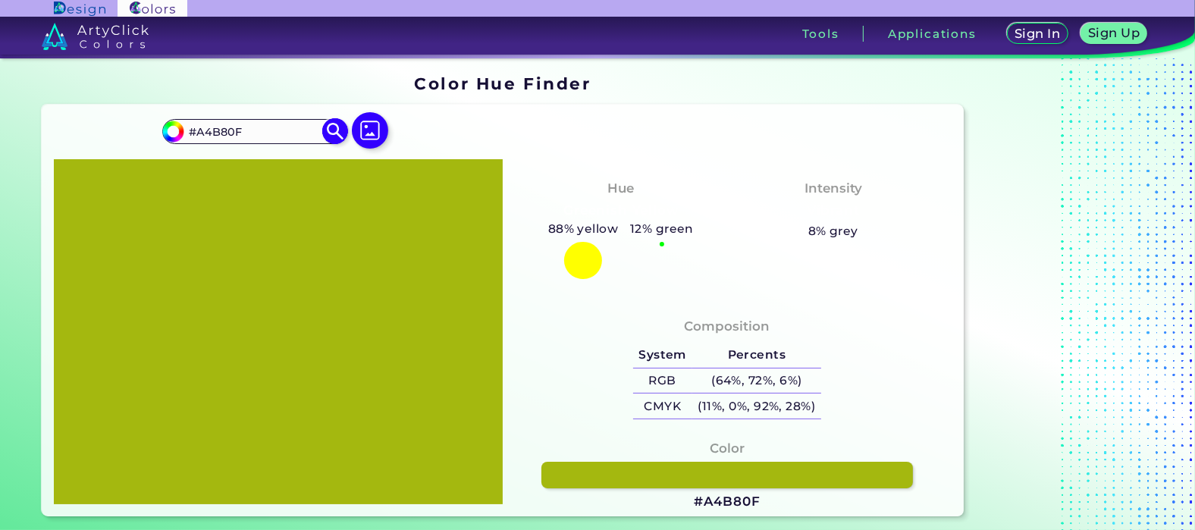
type input "#adb80f"
type input "#ADB80F"
type input "#b5b80f"
type input "#B5B80F"
type input "#b8aa0f"
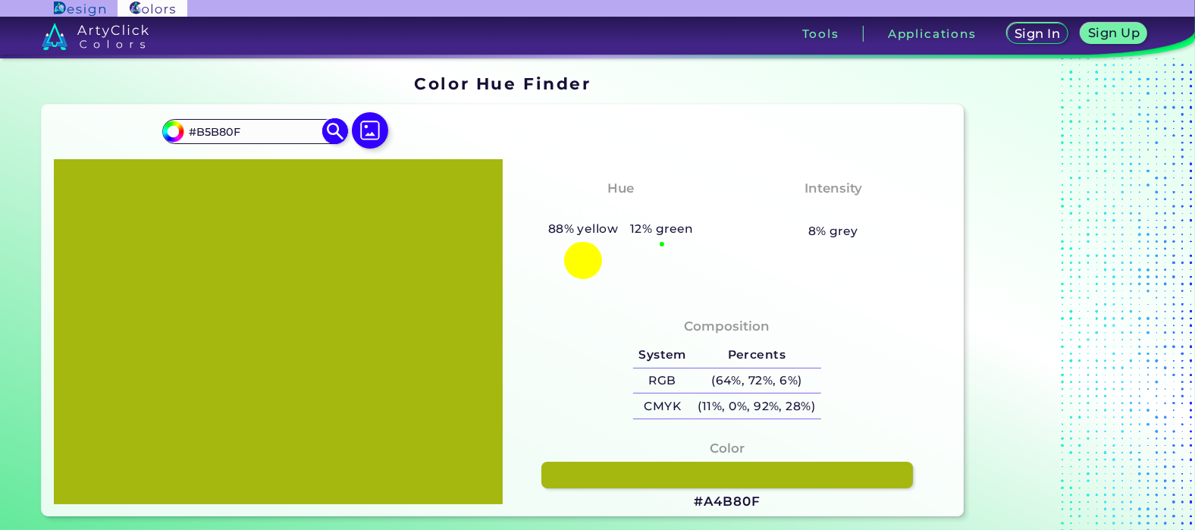
type input "#B8AA0F"
type input "#b8a10f"
type input "#B8A10F"
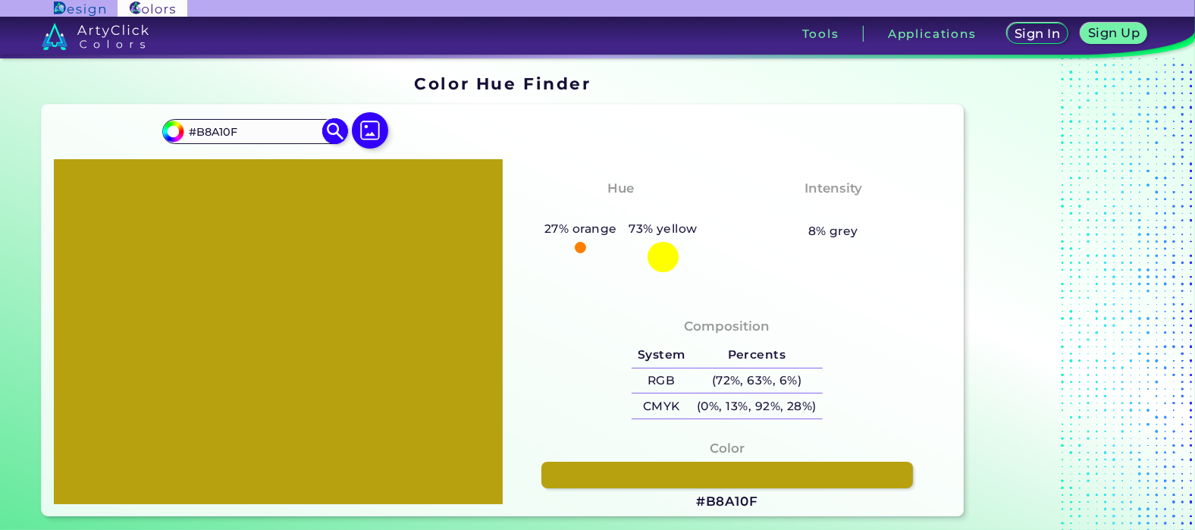
type input "#b89c0f"
type input "#B89C0F"
type input "#b8930f"
type input "#B8930F"
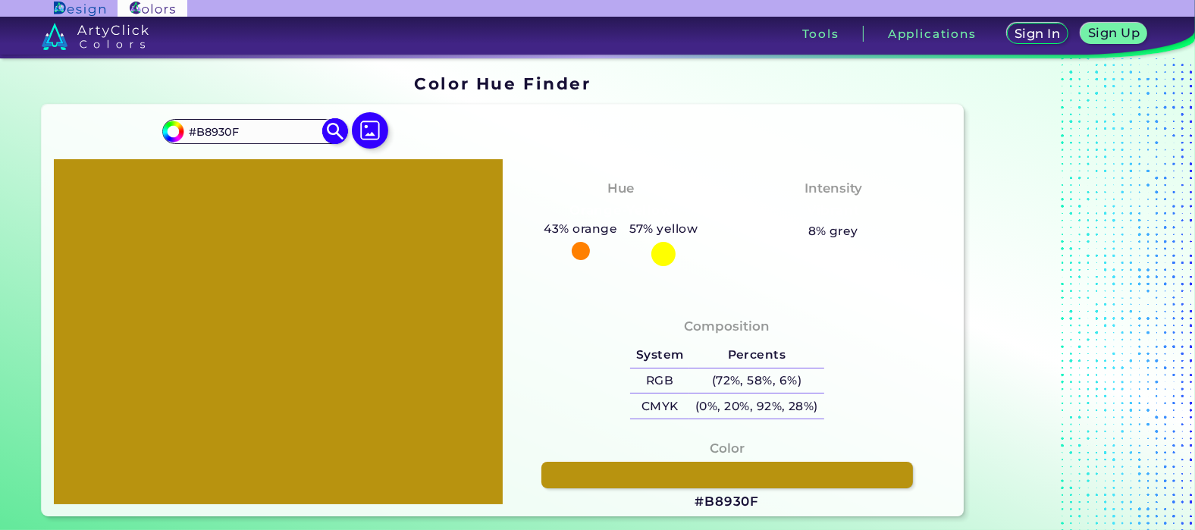
type input "#b88b0f"
type input "#B88B0F"
type input "#b8930f"
type input "#B8930F"
type input "#b89c0f"
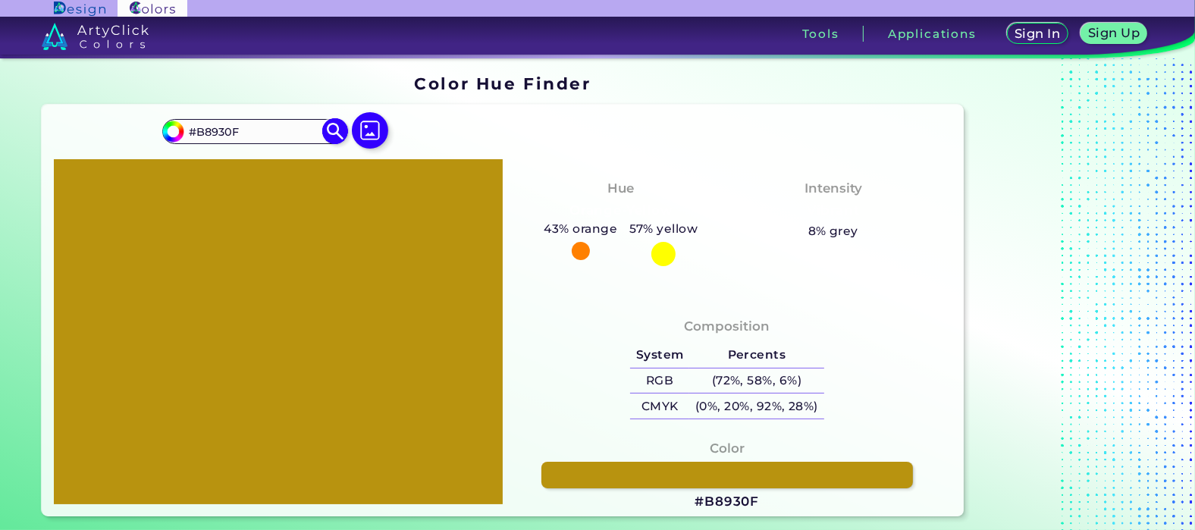
type input "#B89C0F"
type input "#b8a10f"
type input "#B8A10F"
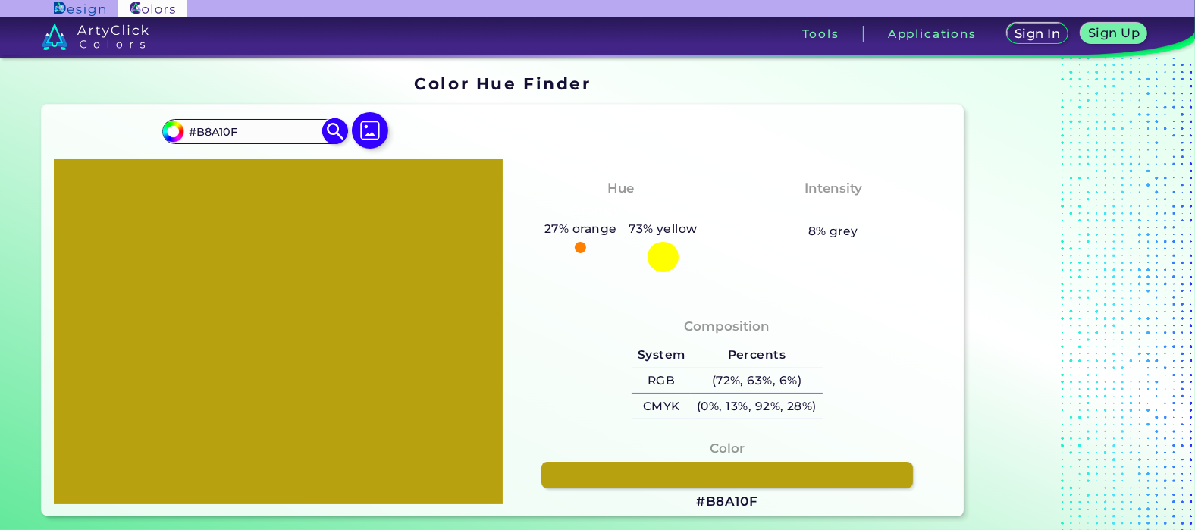
type input "#b8aa0f"
type input "#B8AA0F"
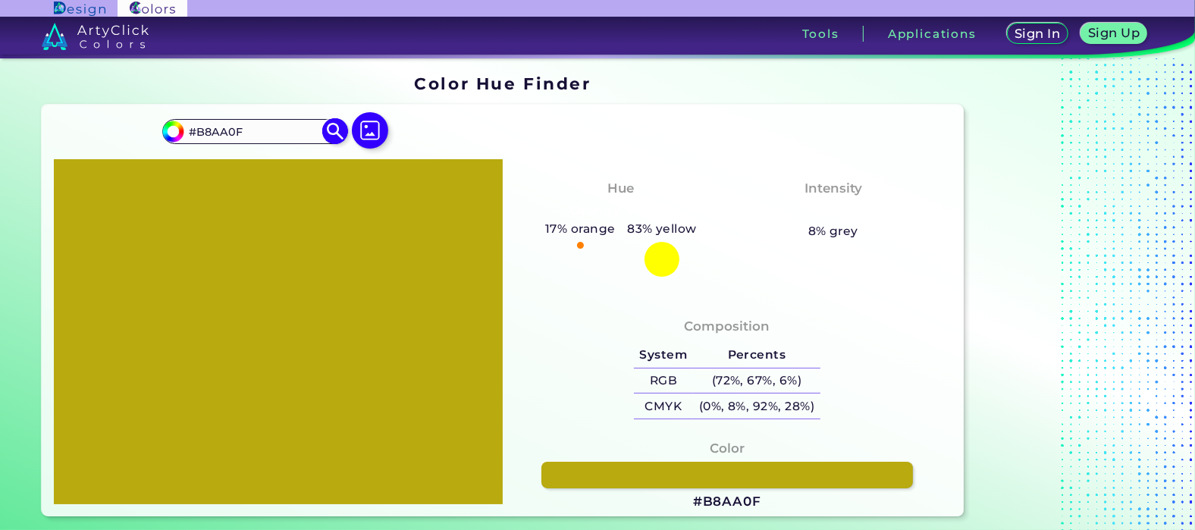
type input "#b8aa14"
type input "#B8AA14"
type input "#bbad16"
type input "#BBAD16"
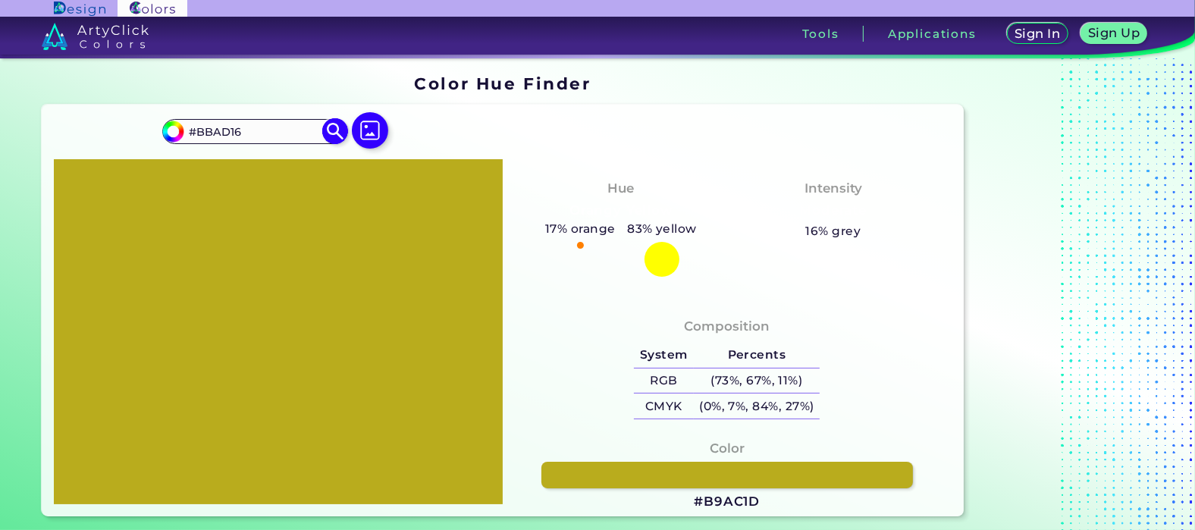
type input "#b9ac1d"
type input "#B9AC1D"
type input "#bfb43b"
type input "#BFB43B"
type input "#d5cf8b"
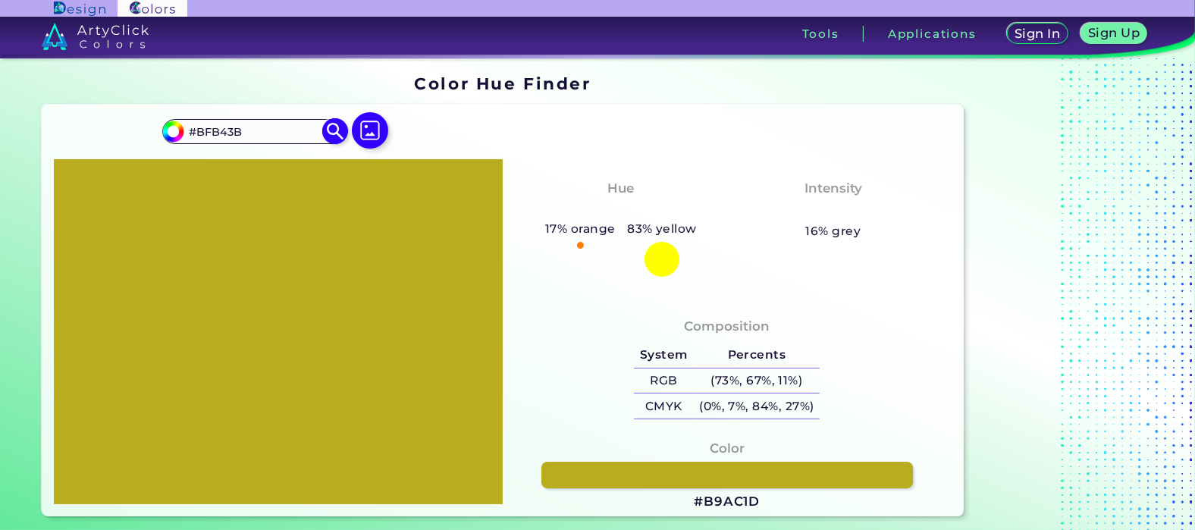
type input "#D5CF8B"
type input "#dcd698"
type input "#DCD698"
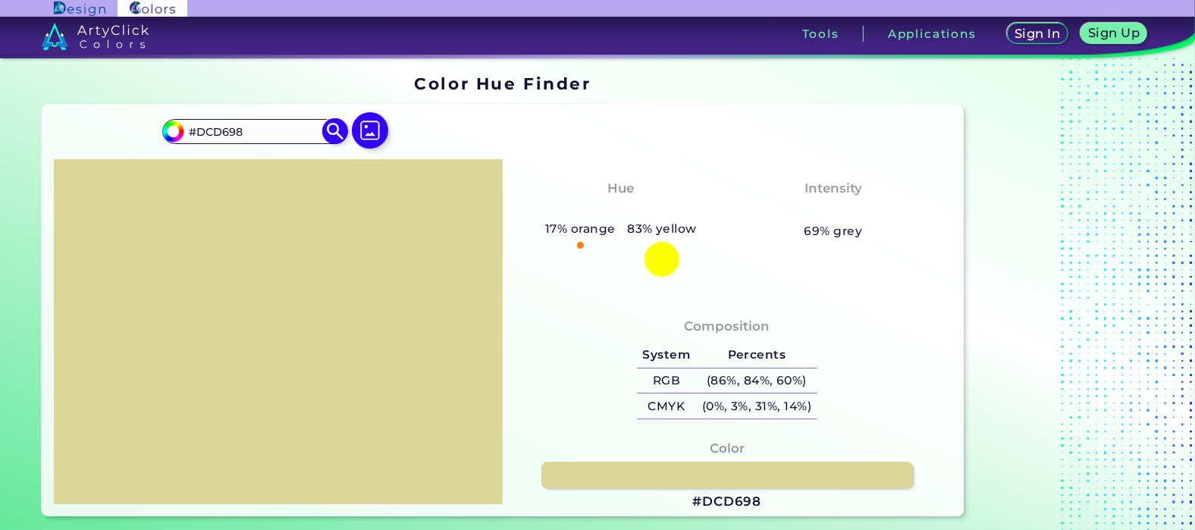
type input "#ddd798"
type input "#DDD798"
type input "#dfd99a"
type input "#DFD99A"
type input "#e0da9f"
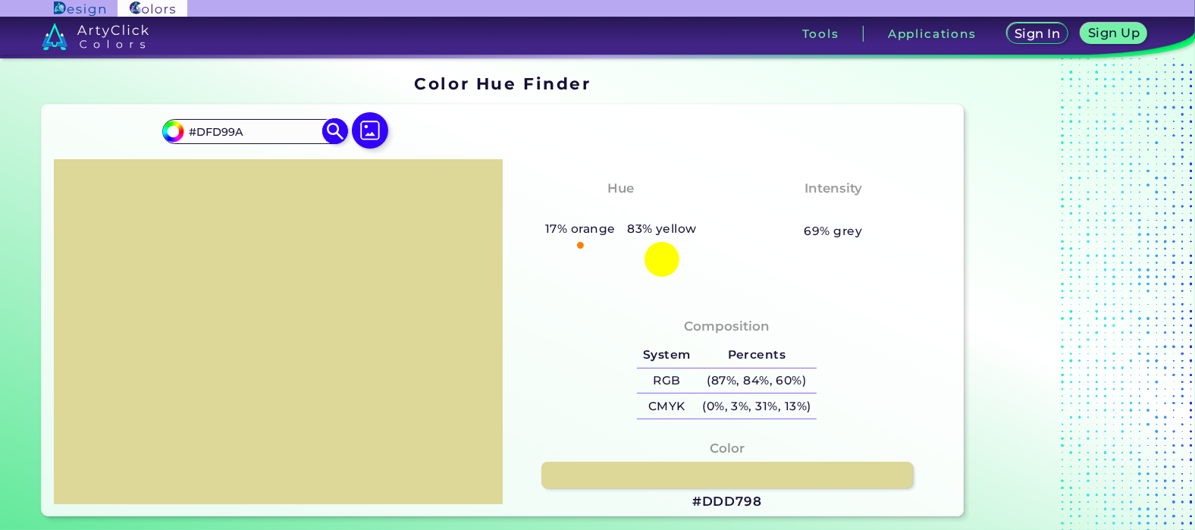
type input "#E0DA9F"
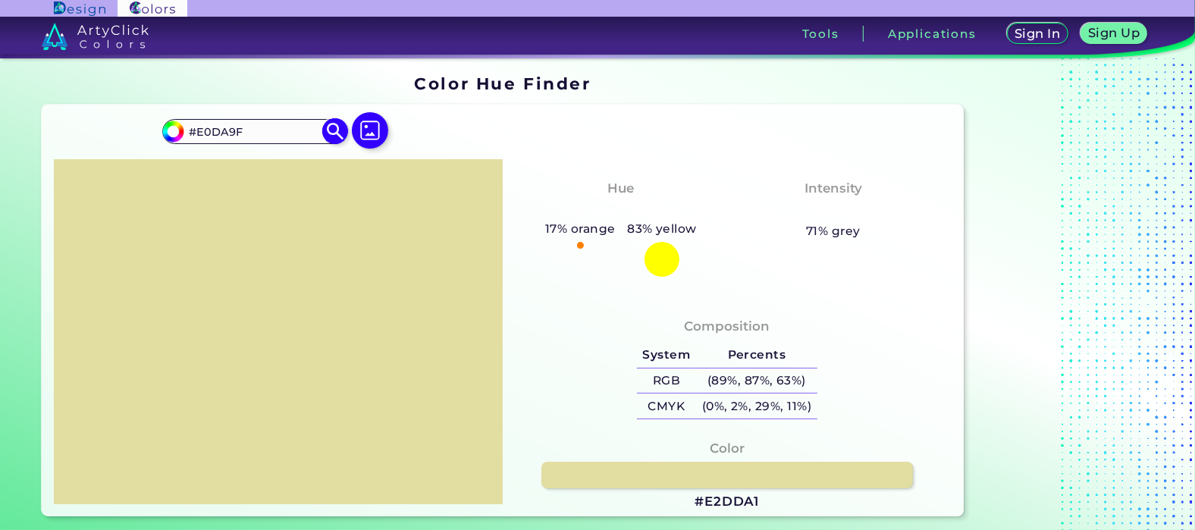
type input "#e5dfa4"
type input "#E5DFA4"
type input "#eae5a9"
type input "#EAE5A9"
type input "#ece6a7"
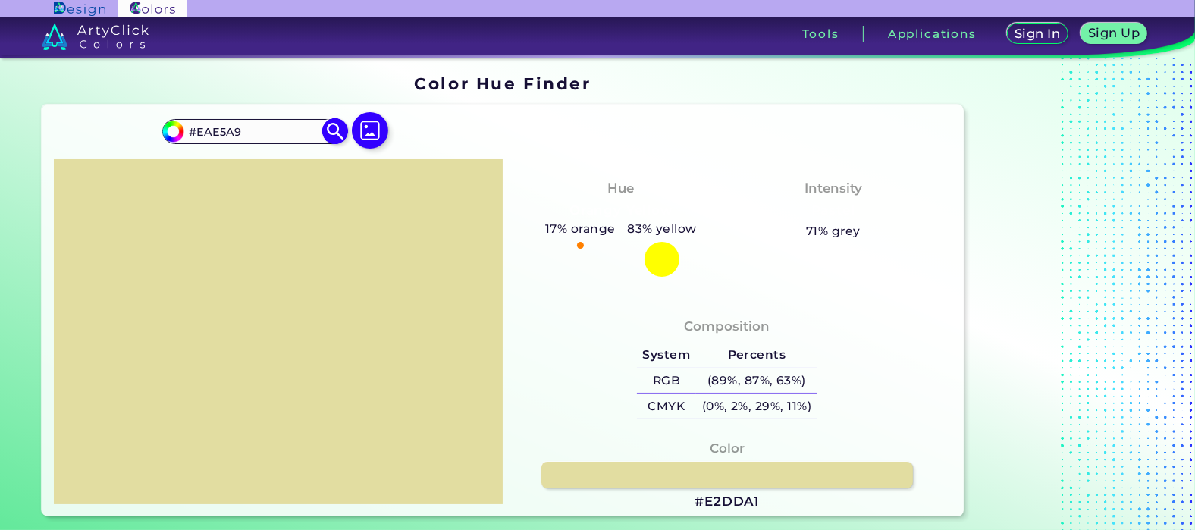
type input "#ECE6A7"
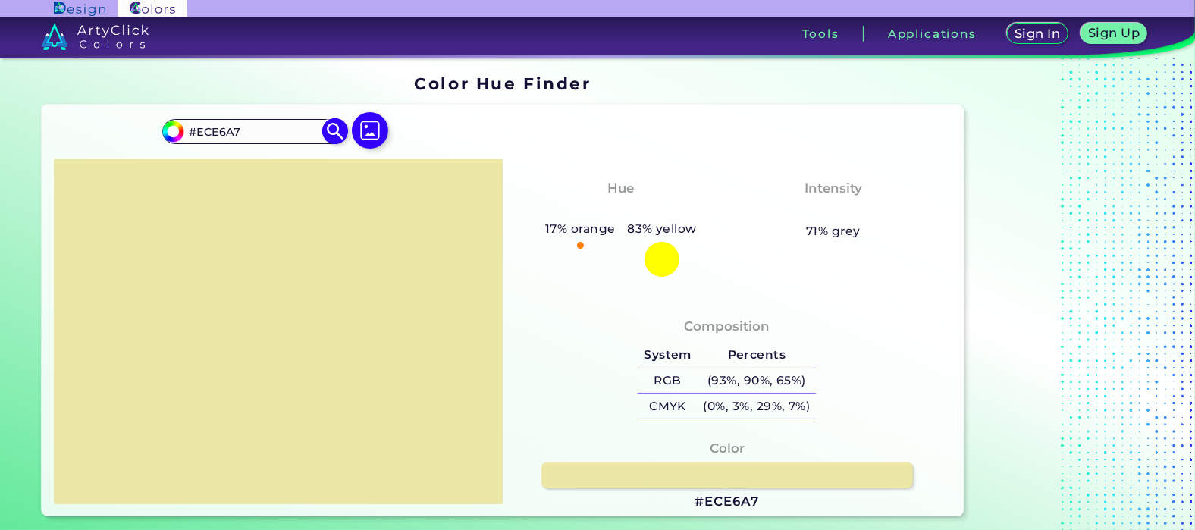
type input "#ede7a6"
type input "#EDE7A6"
type input "#eee8a5"
type input "#EEE8A5"
type input "#f0eaa8"
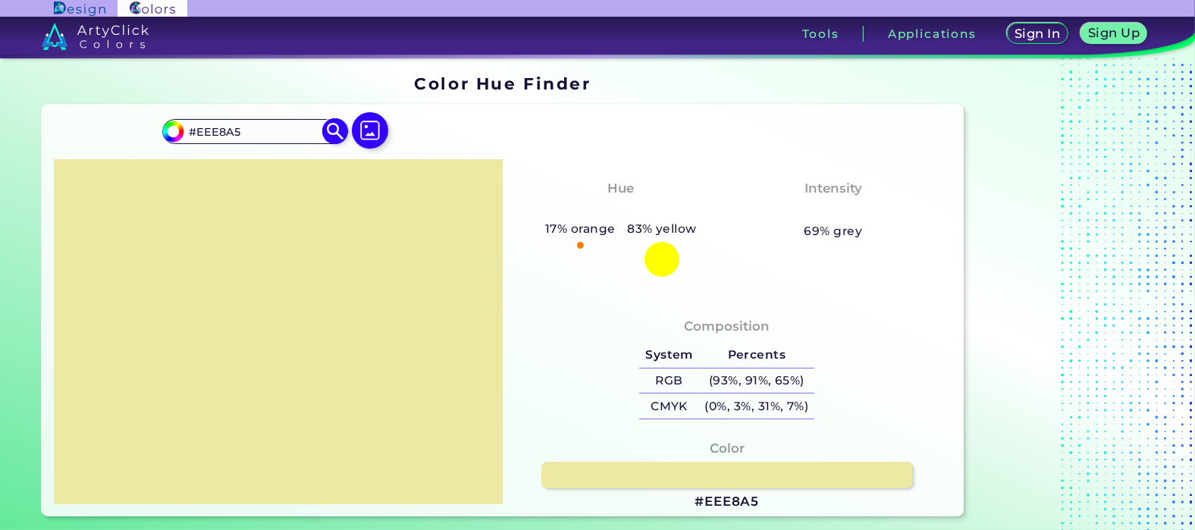
type input "#F0EAA8"
type input "#f2eba6"
type input "#F2EBA6"
type input "#f0eaa8"
type input "#F0EAA8"
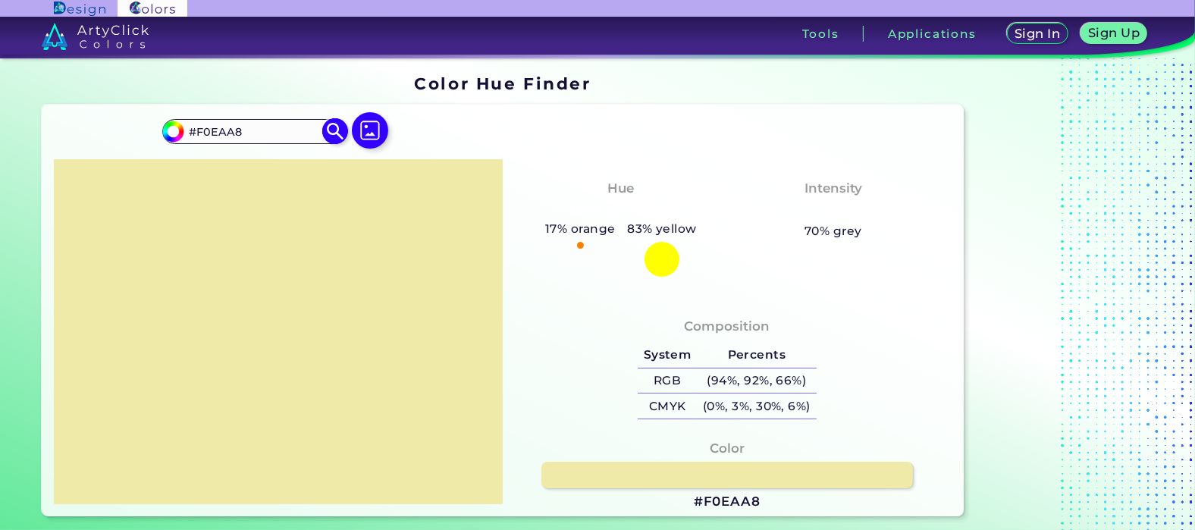
type input "#f1ebac"
type input "#F1EBAC"
type input "#f4eeae"
type input "#F4EEAE"
type input "#fdf7b4"
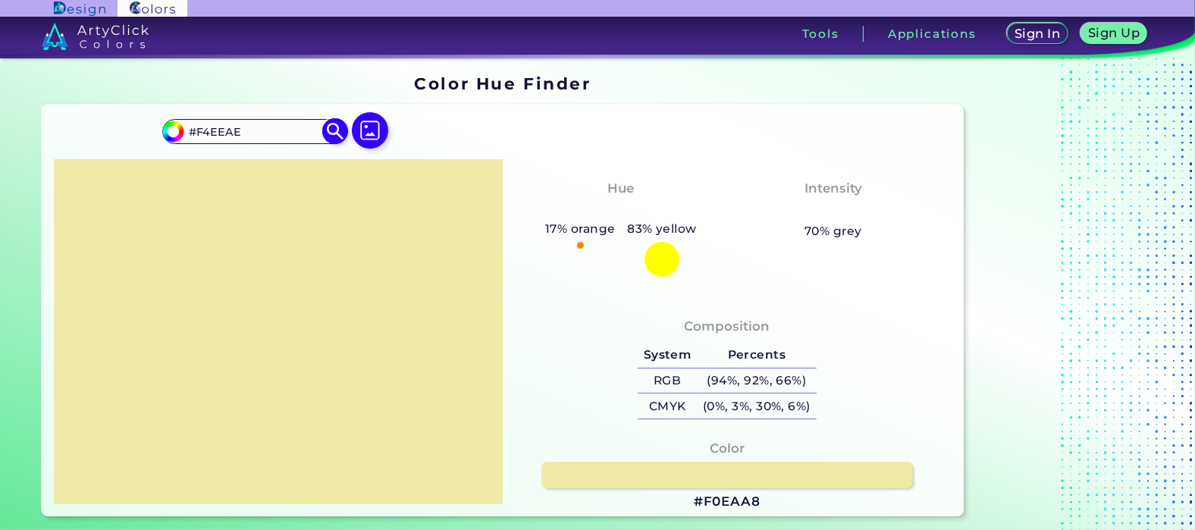
type input "#FDF7B4"
type input "#fff9b8"
type input "#FFF9B8"
type input "#fef8b4"
type input "#FEF8B4"
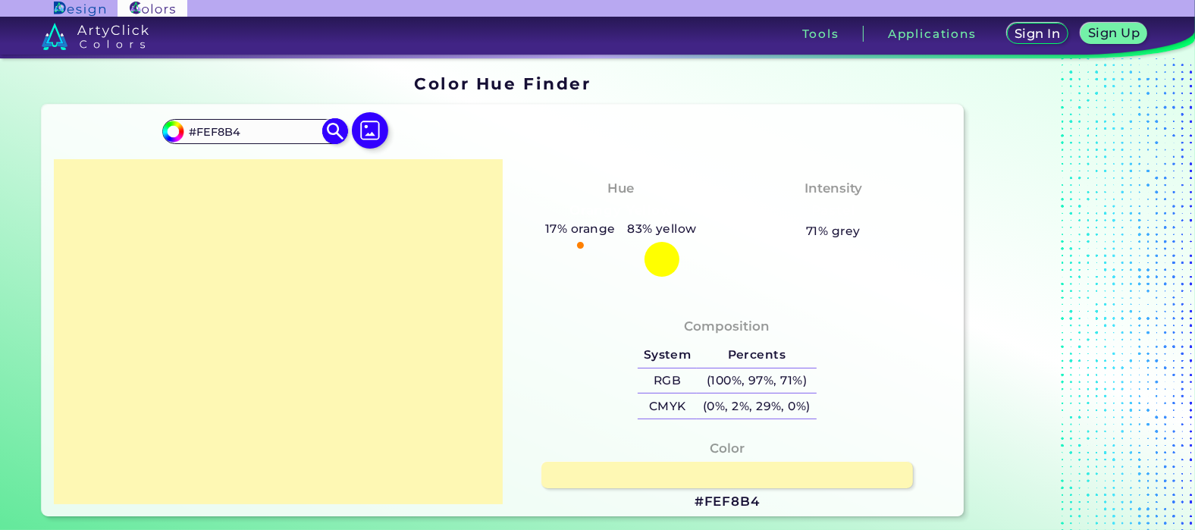
type input "#fff9b8"
type input "#FFF9B8"
type input "#fef8b4"
type input "#FEF8B4"
type input "#fff9b3"
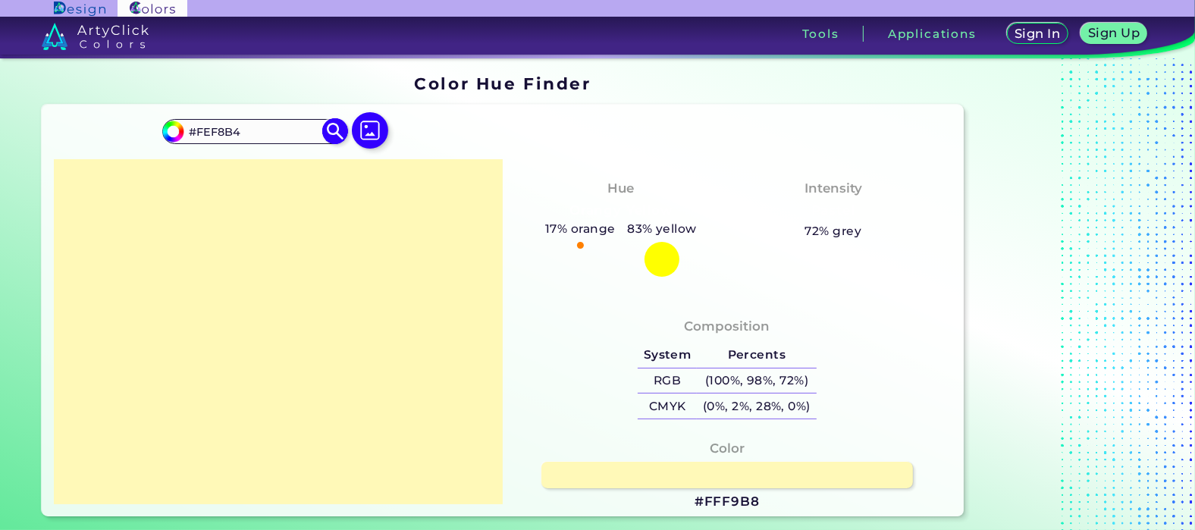
type input "#FFF9B3"
type input "#fff8ad"
type input "#FFF8AD"
type input "#fff8a8"
type input "#FFF8A8"
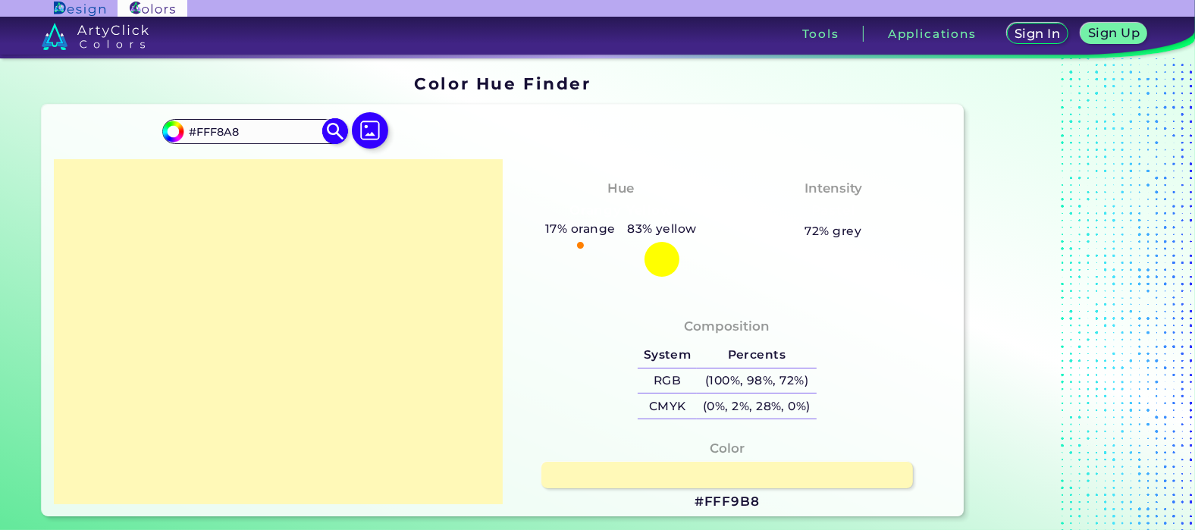
type input "#fef69f"
type input "#FEF69F"
type input "#fff79e"
type input "#FFF79E"
type input "#fff799"
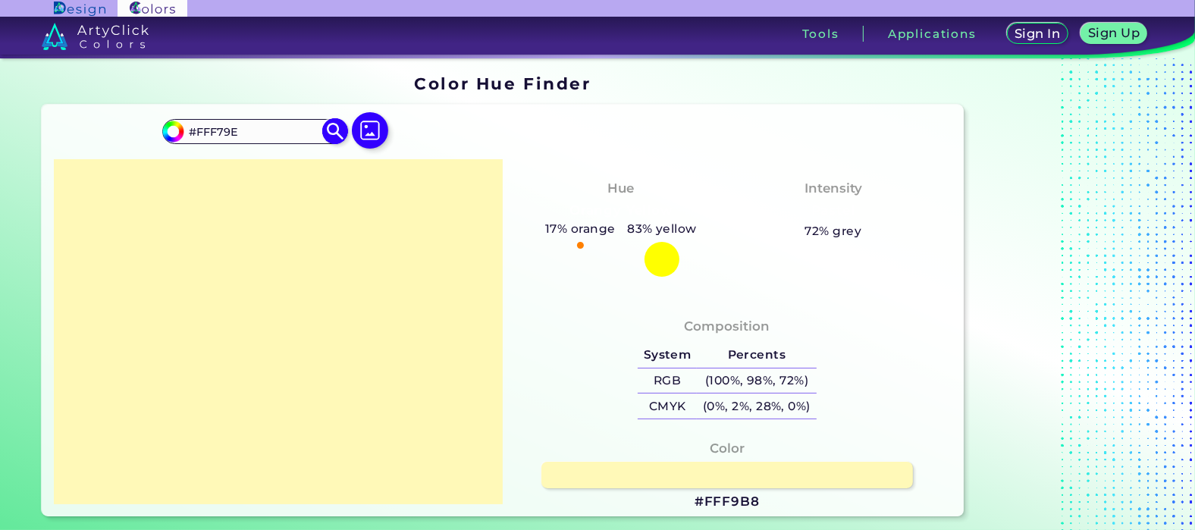
type input "#FFF799"
type input "#fef69a"
type input "#FEF69A"
type input "#fff799"
type input "#FFF799"
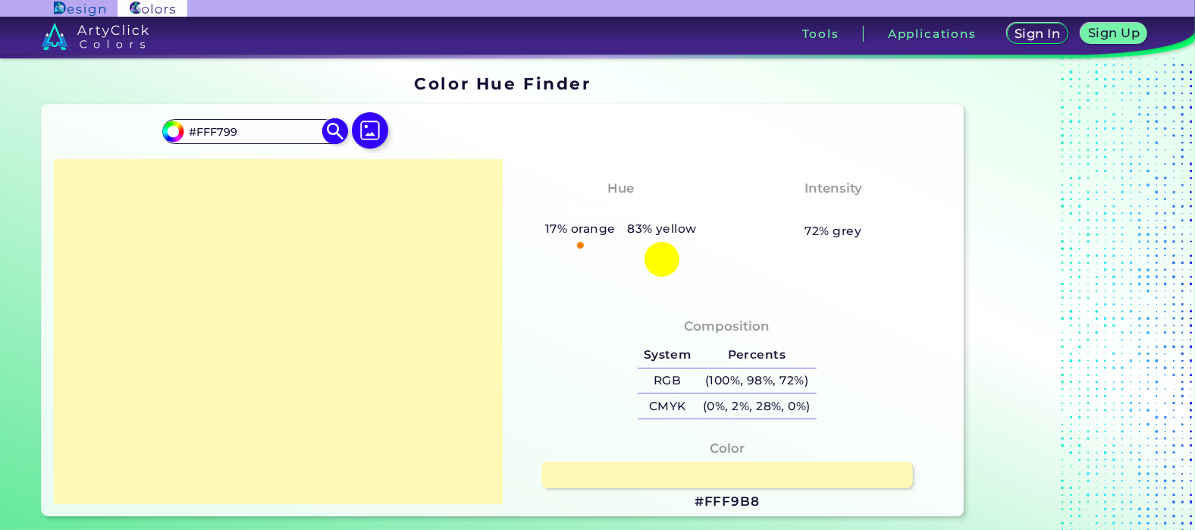
type input "#fef595"
type input "#FEF595"
type input "#fff694"
type input "#FFF694"
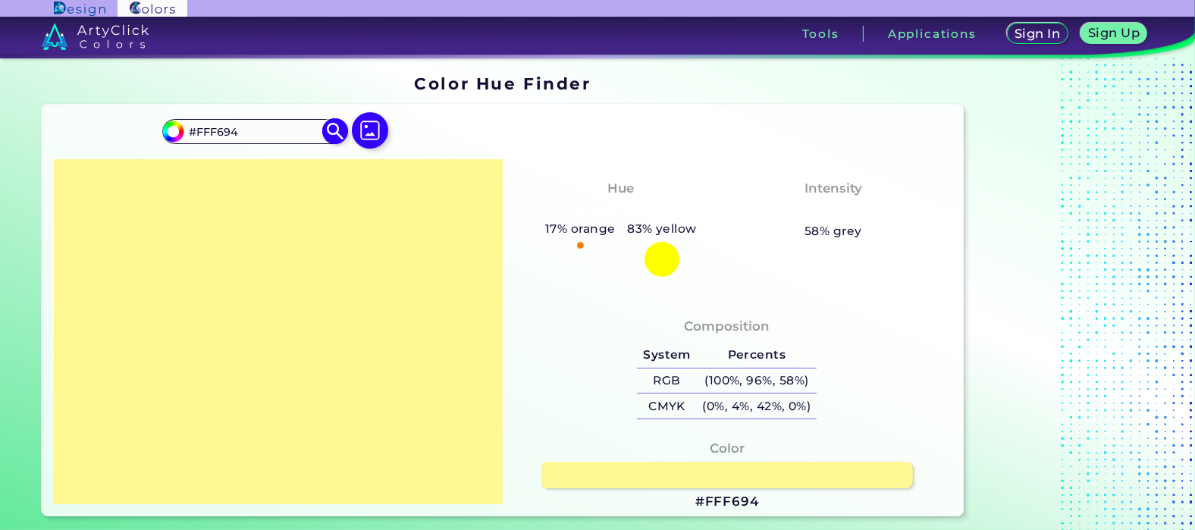
type input "#fef590"
type input "#FEF590"
type input "#fef48b"
type input "#FEF48B"
type input "#fff58a"
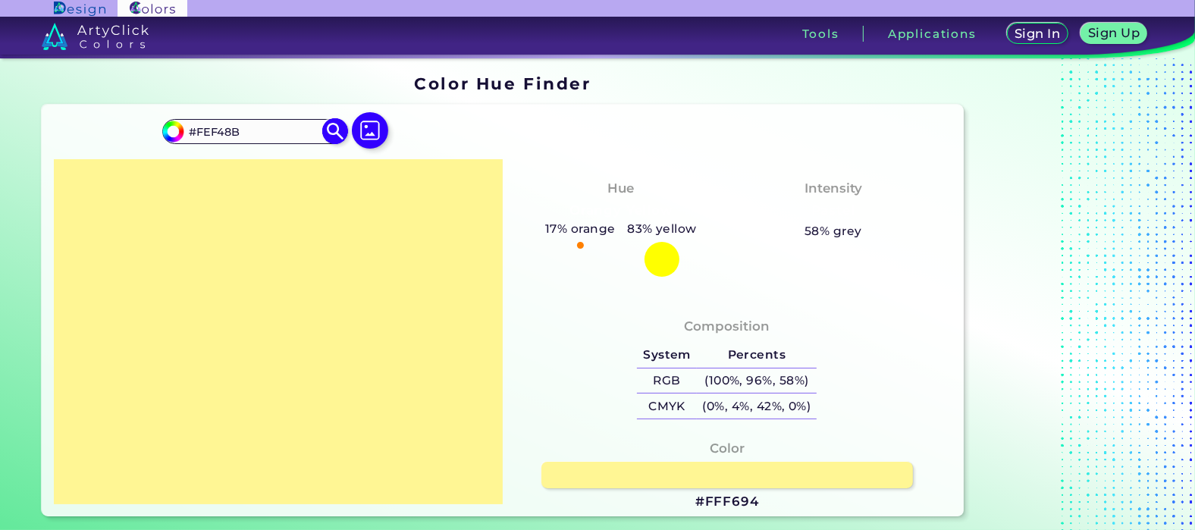
type input "#FFF58A"
type input "#fef486"
type input "#FEF486"
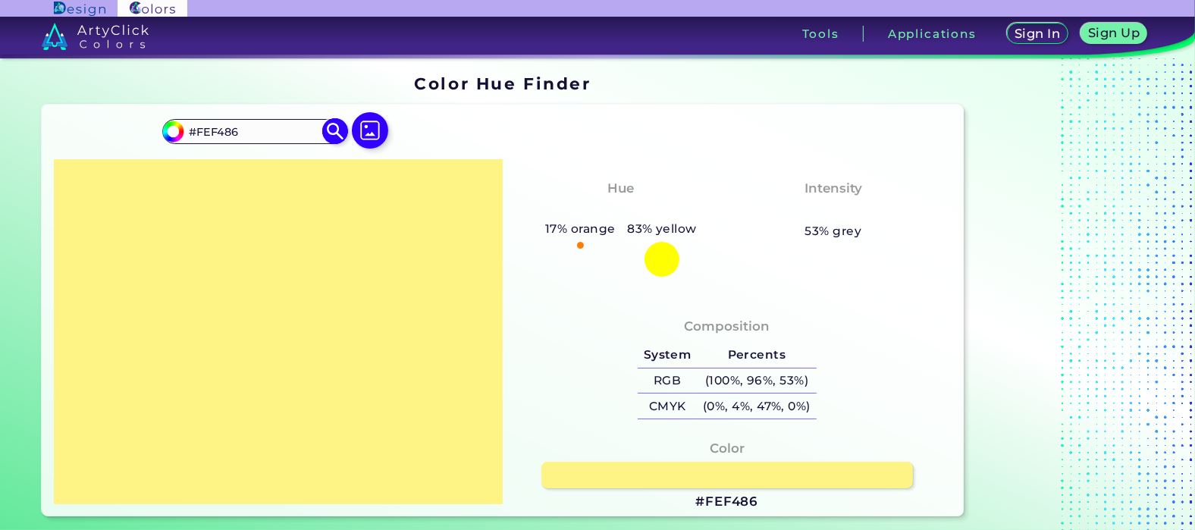
type input "#fff585"
type input "#FFF585"
type input "#fff480"
type input "#FFF480"
type input "#fef381"
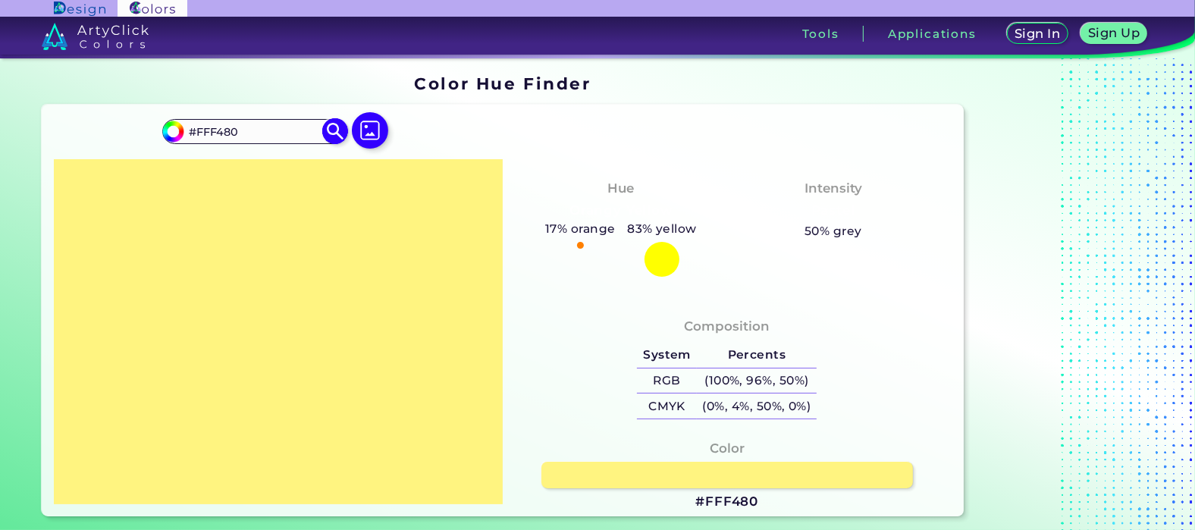
type input "#FEF381"
type input "#fff480"
type input "#FFF480"
type input "#fef37c"
type input "#FEF37C"
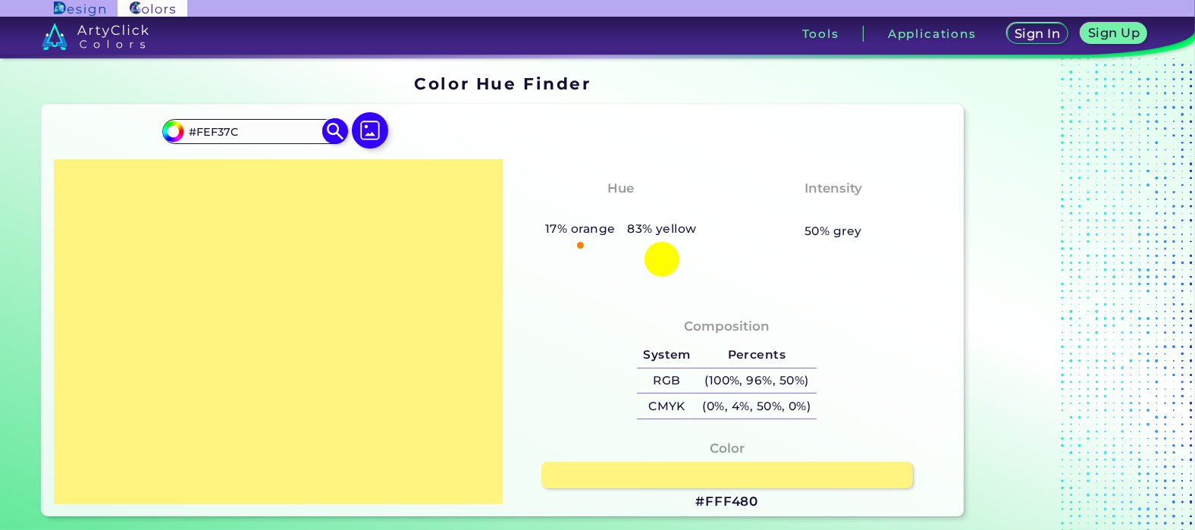
type input "#fff47a"
type input "#FFF47A"
type input "#fef376"
type input "#FEF376"
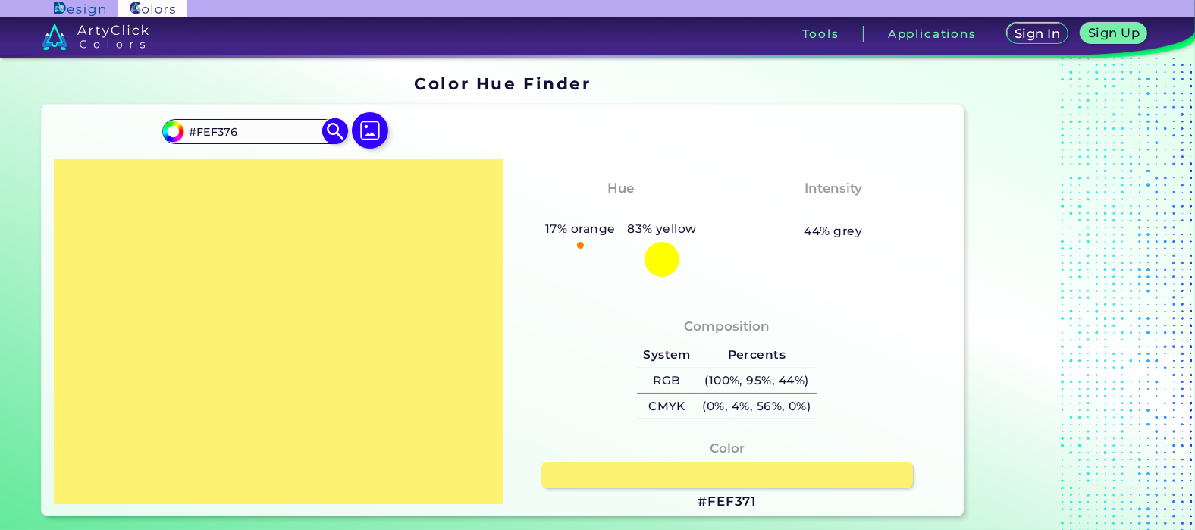
type input "#fef371"
type input "#FEF371"
type input "#fff370"
type input "#FFF370"
type input "#fff36b"
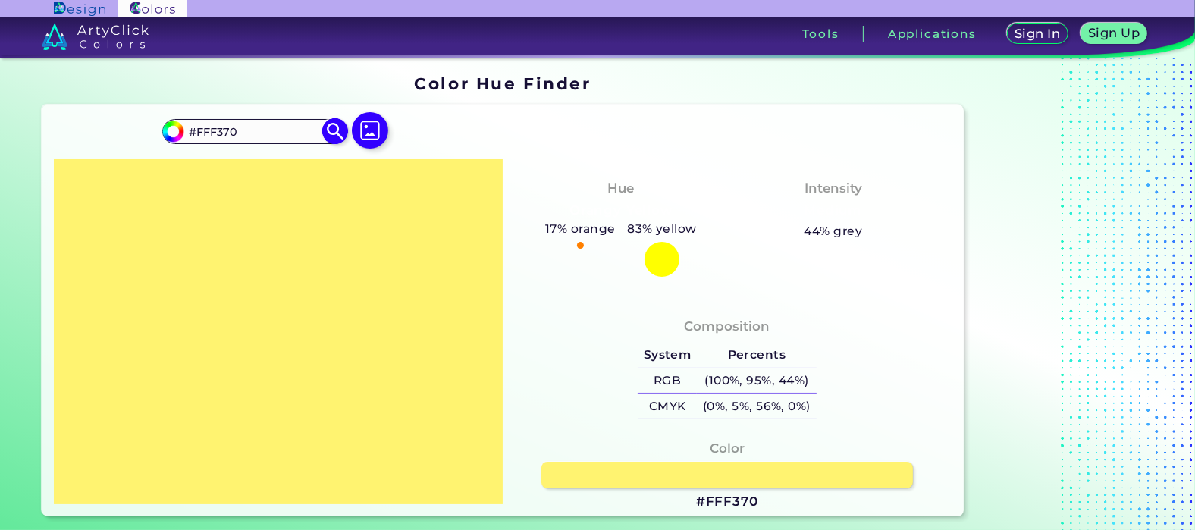
type input "#FFF36B"
type input "#fef26c"
type input "#FEF26C"
type input "#fef267"
type input "#FEF267"
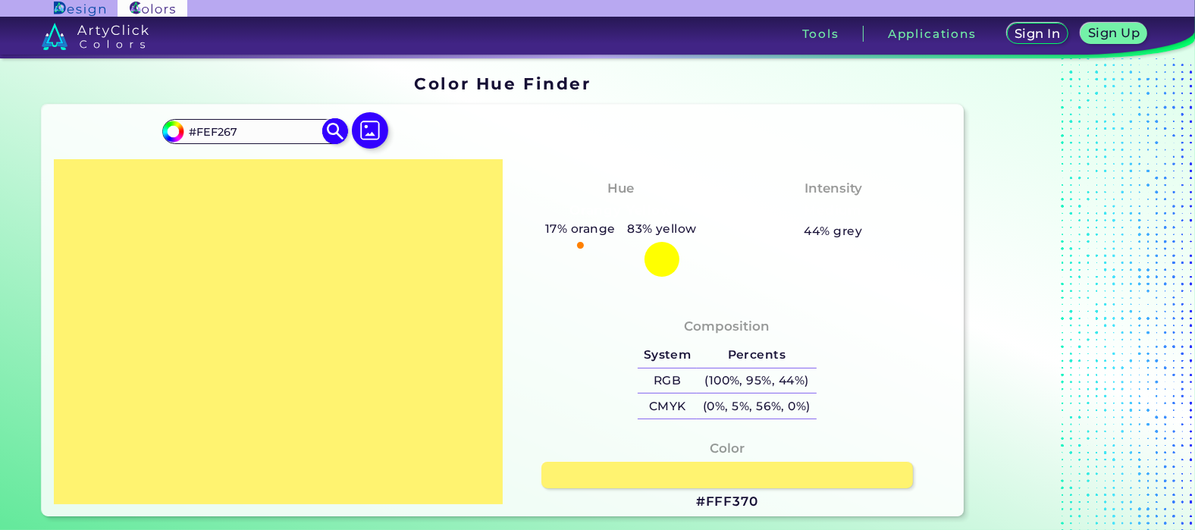
type input "#fff266"
type input "#FFF266"
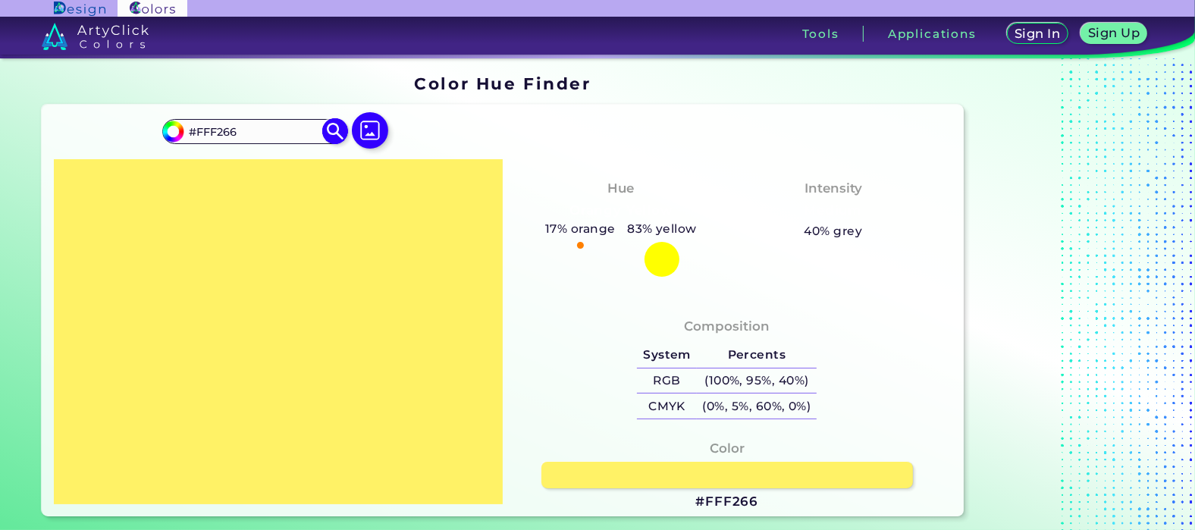
type input "#fff261"
type input "#FFF261"
type input "#fef162"
type input "#FEF162"
type input "#fff15c"
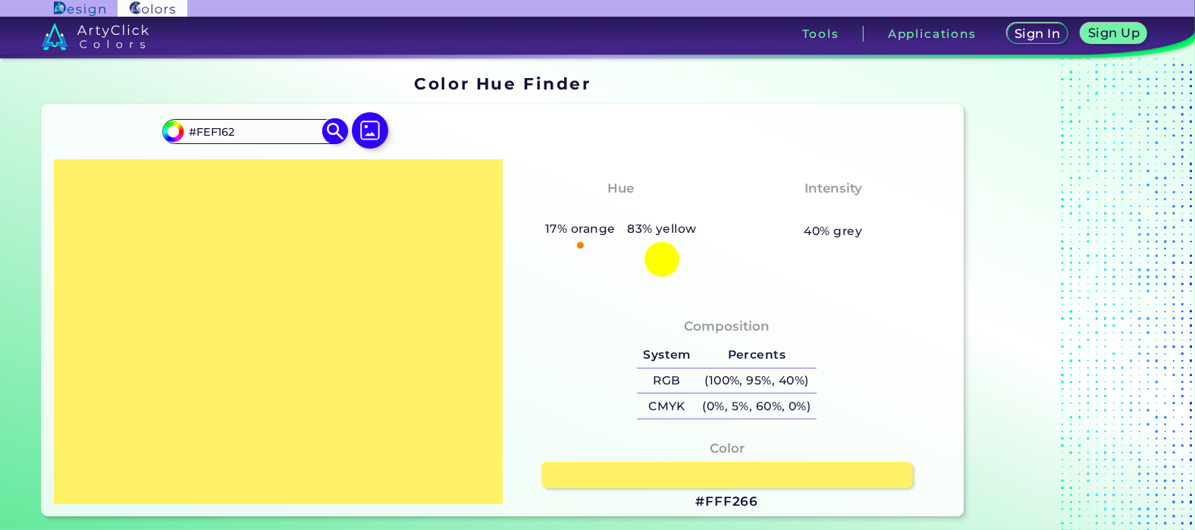
type input "#FFF15C"
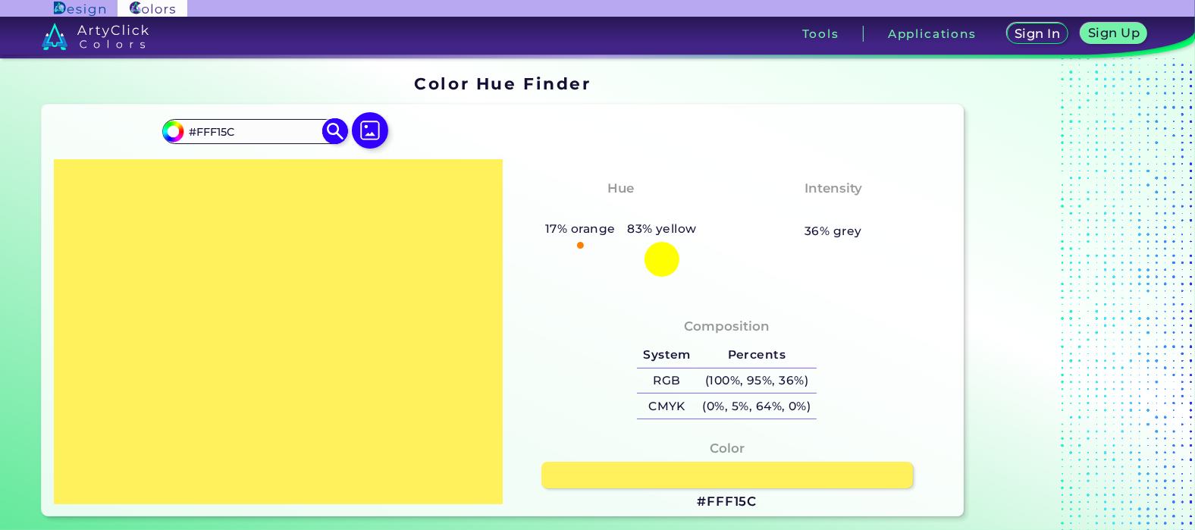
type input "#fef058"
type input "#FEF058"
type input "#fff157"
type input "#FFF157"
type input "#fef058"
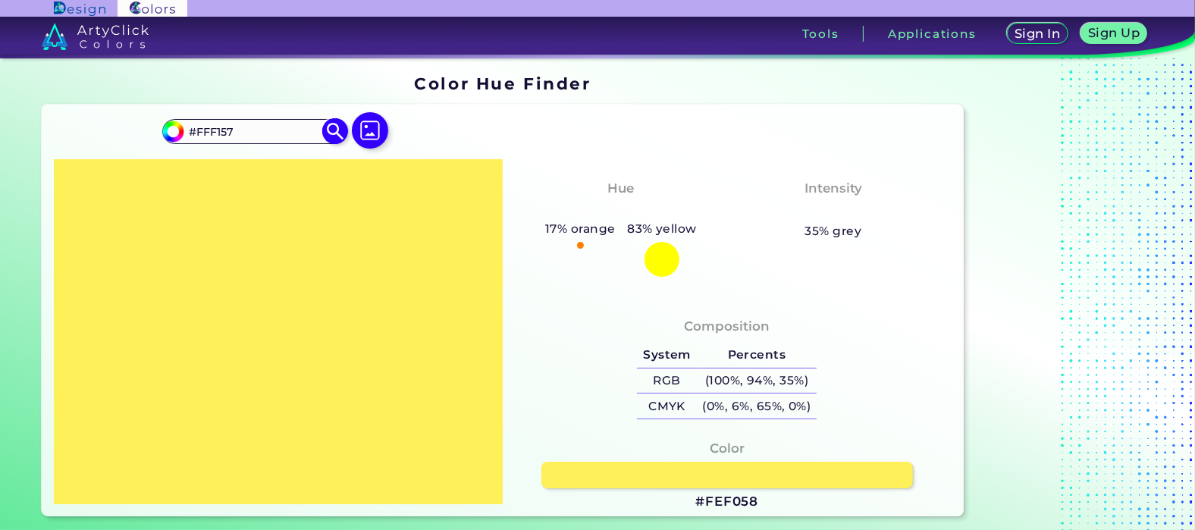
type input "#FEF058"
type input "#fff157"
type input "#FFF157"
type input "#fff152"
type input "#FFF152"
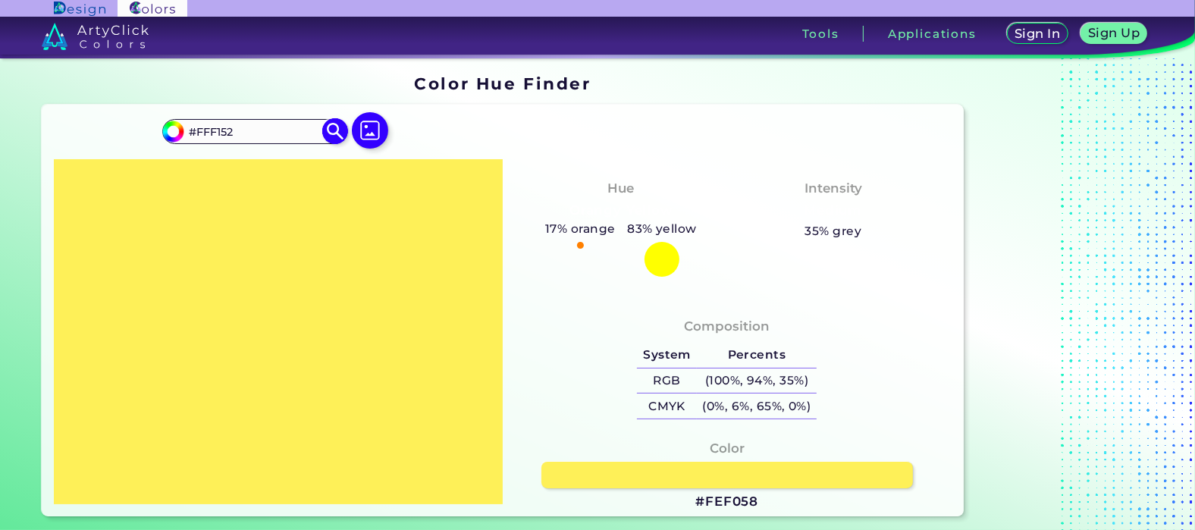
type input "#feef4d"
type input "#FEEF4D"
type input "#fff04d"
type input "#FFF04D"
type input "#feef4d"
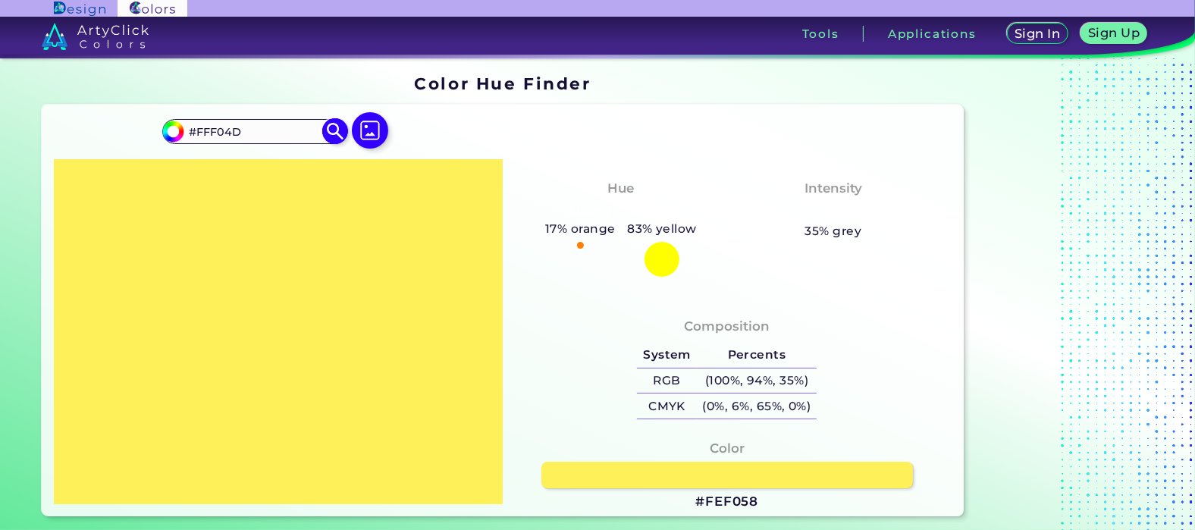
type input "#FEEF4D"
type input "#fff04d"
type input "#FFF04D"
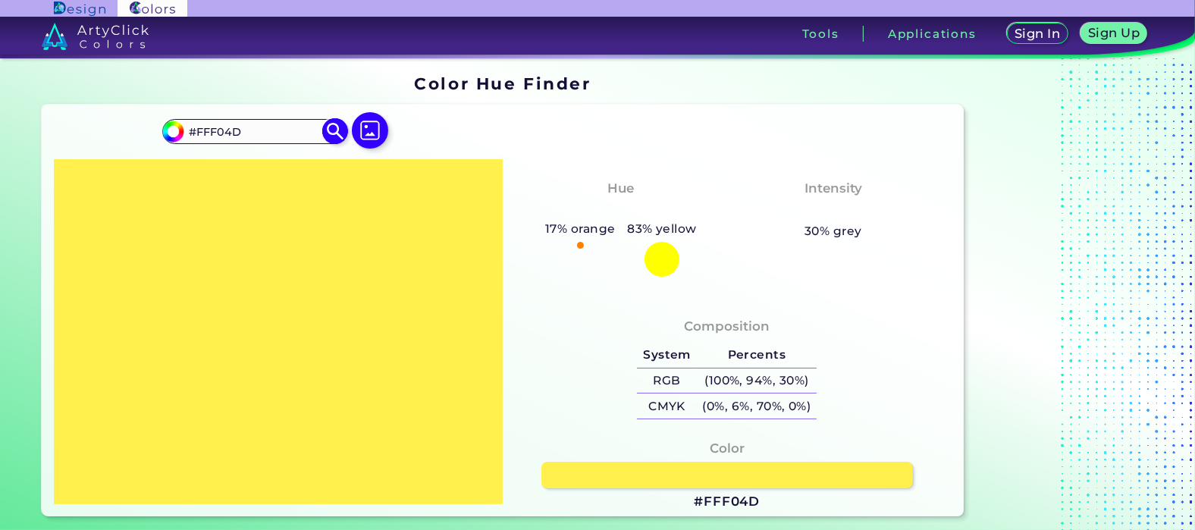
type input "#fff047"
type input "#FFF047"
type input "#ffef42"
type input "#FFEF42"
type input "#ffef3d"
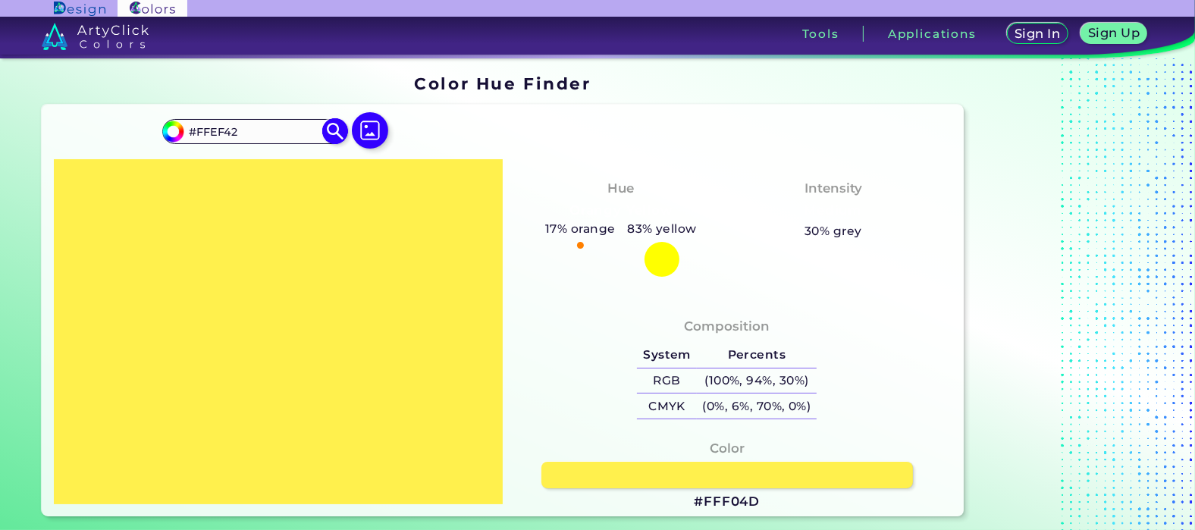
type input "#FFEF3D"
type input "#feee3e"
type input "#FEEE3E"
type input "#ffef3d"
type input "#FFEF3D"
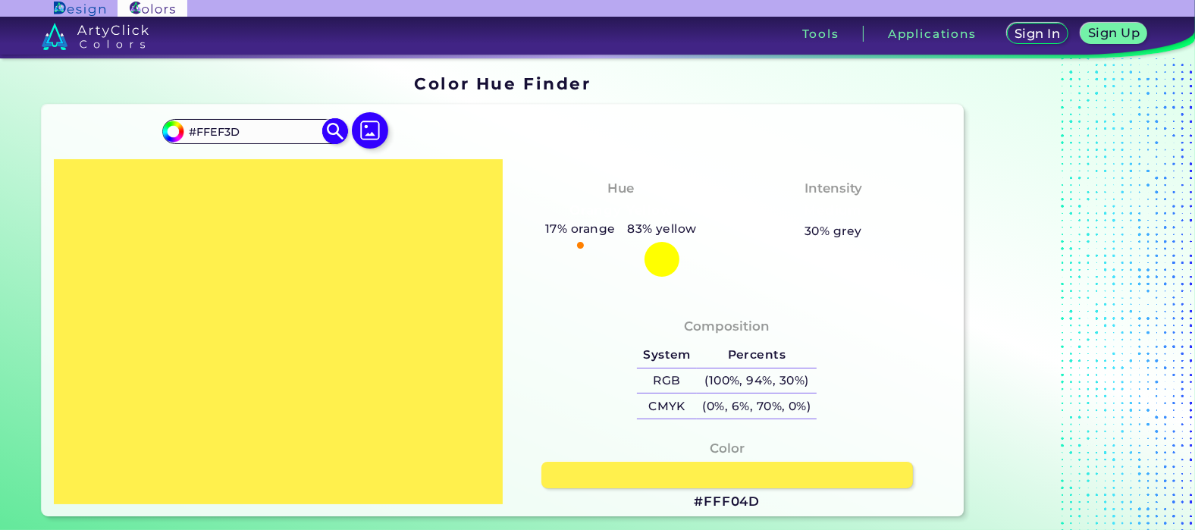
type input "#feee39"
type input "#FEEE39"
type input "#ffee38"
type input "#FFEE38"
type input "#feed34"
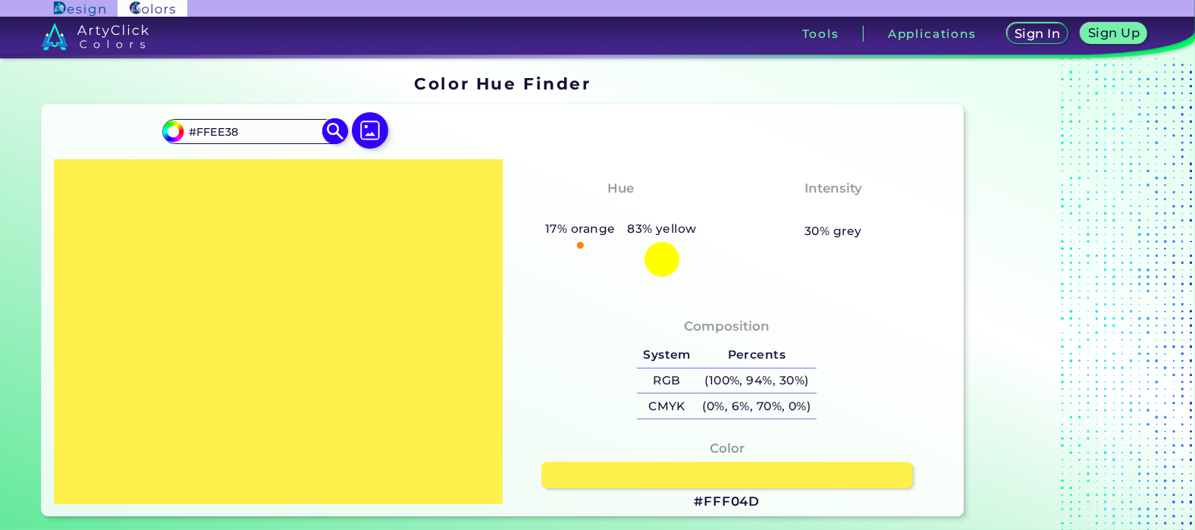
type input "#FEED34"
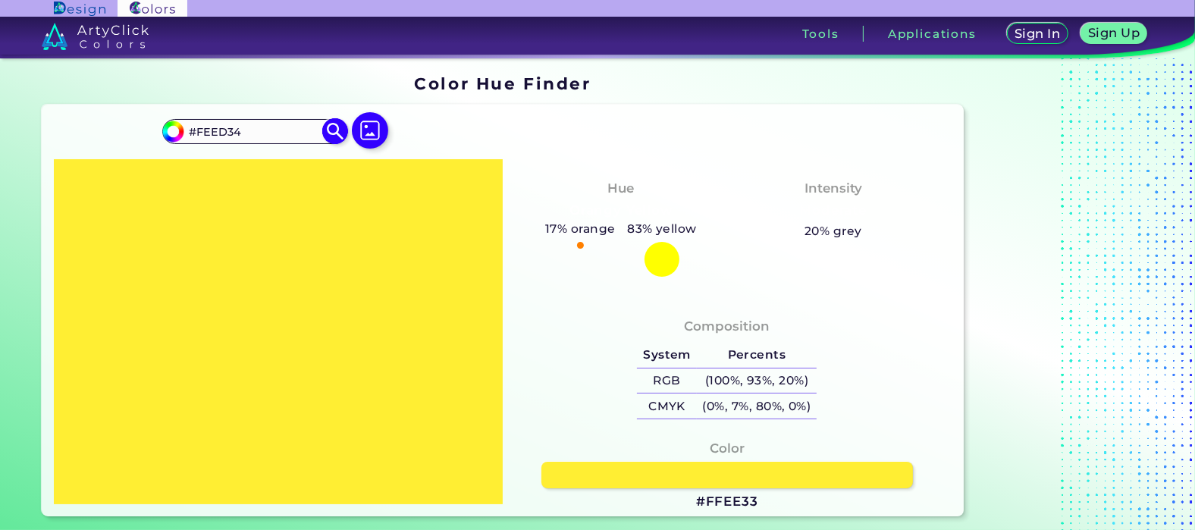
type input "#ffee33"
type input "#FFEE33"
type input "#ffee2e"
type input "#FFEE2E"
type input "#ffed29"
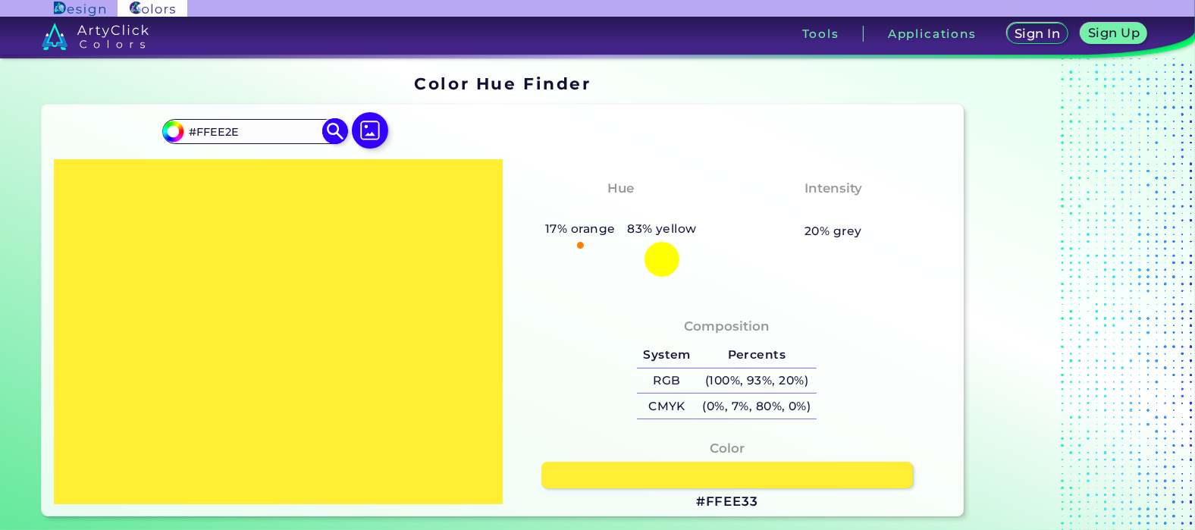
type input "#FFED29"
type input "#feec2a"
type input "#FEEC2A"
type input "#ffed29"
type input "#FFED29"
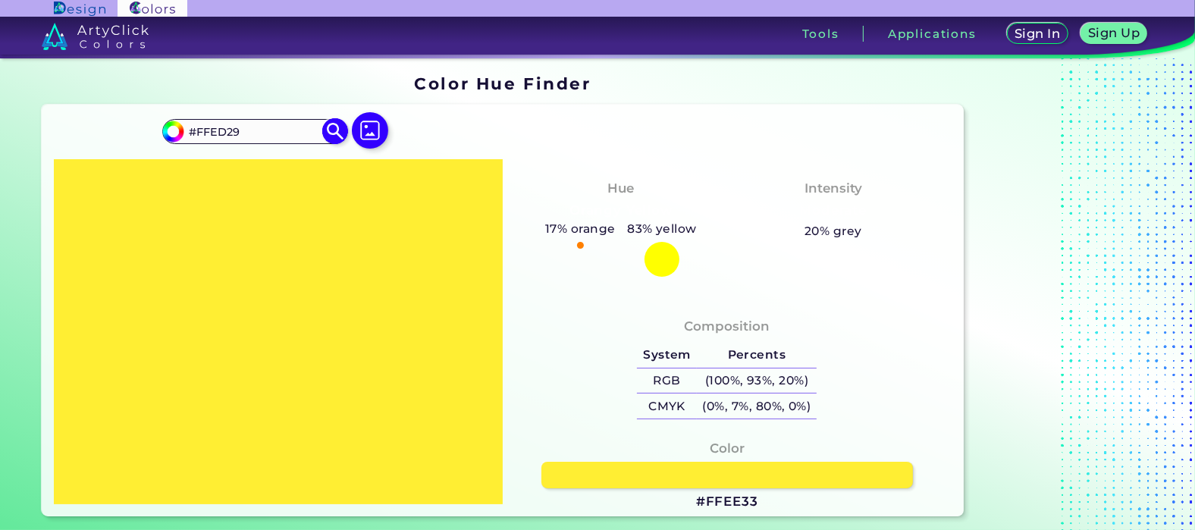
type input "#ffed24"
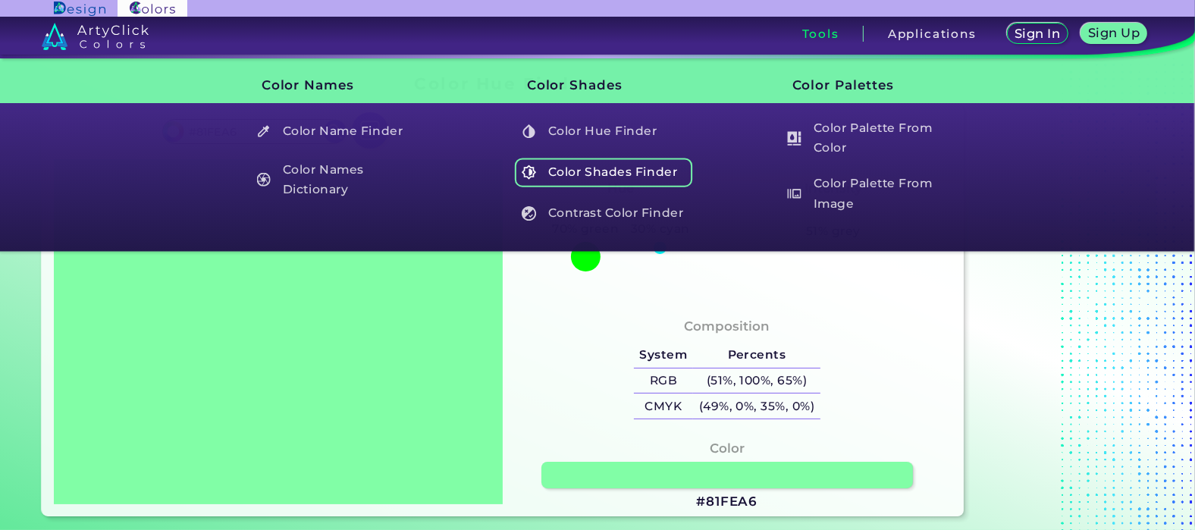
click at [581, 181] on h5 "Color Shades Finder" at bounding box center [604, 172] width 178 height 29
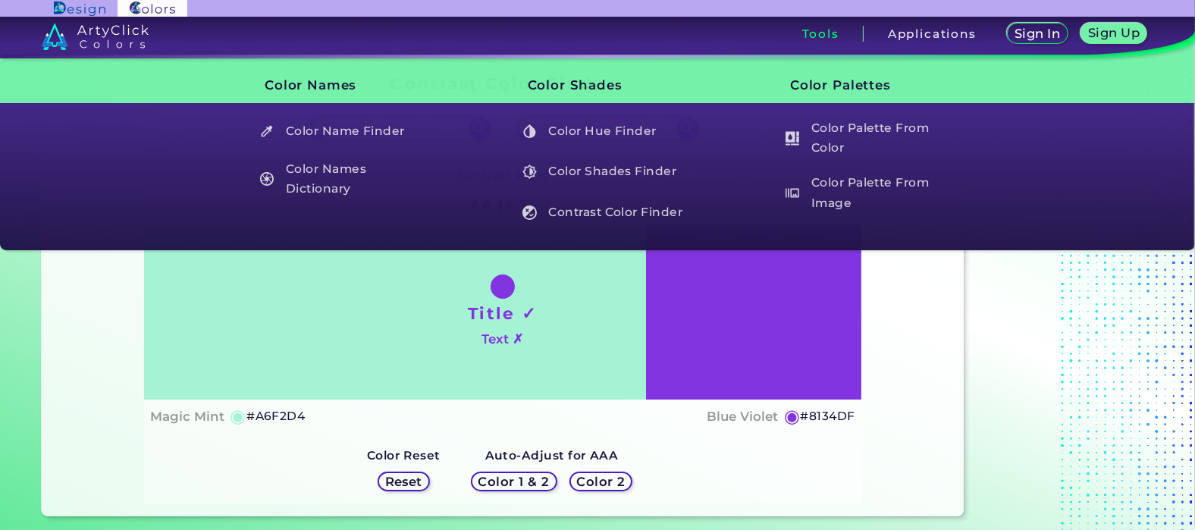
click at [832, 36] on h3 "Tools" at bounding box center [820, 33] width 37 height 11
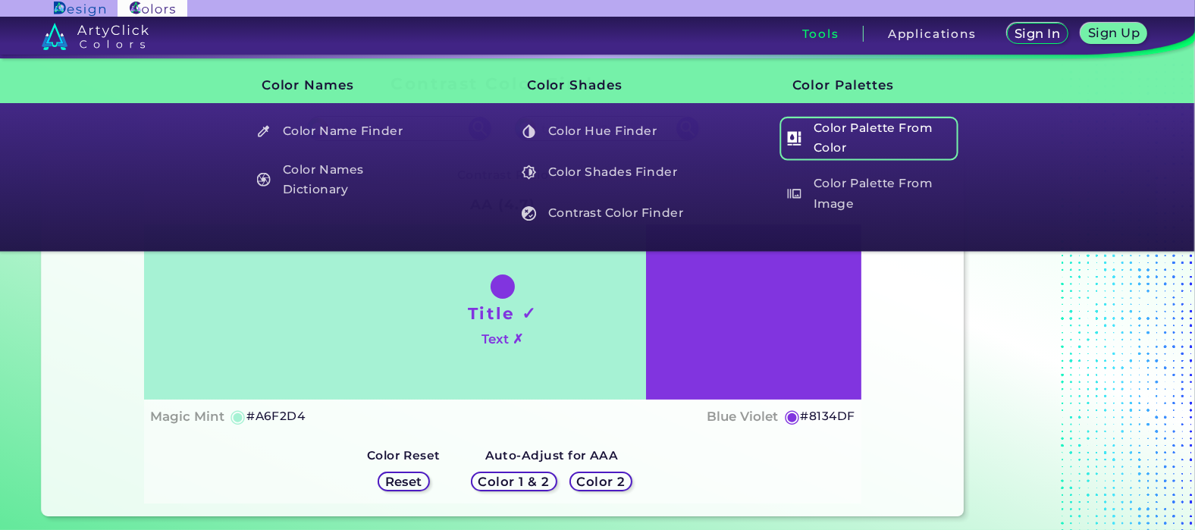
click at [820, 141] on h5 "Color Palette From Color" at bounding box center [868, 138] width 178 height 43
